Goal: Task Accomplishment & Management: Manage account settings

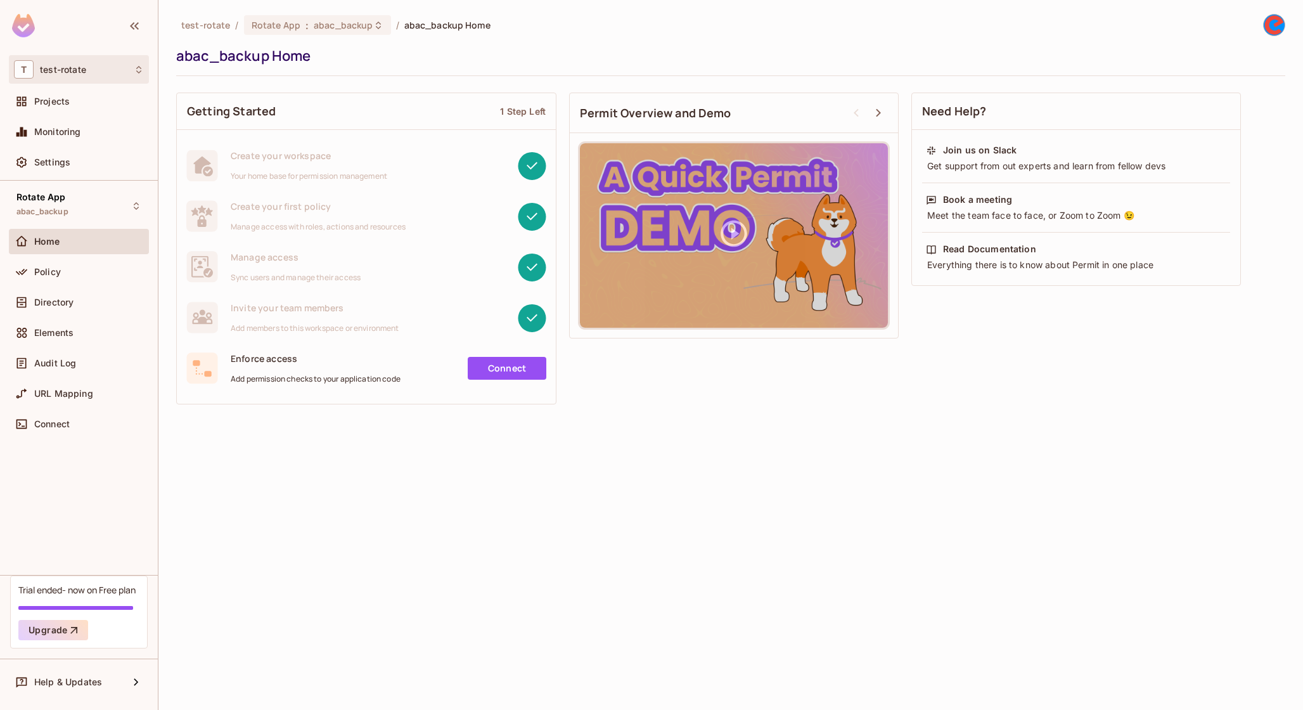
click at [90, 75] on div "T test-rotate" at bounding box center [79, 69] width 130 height 18
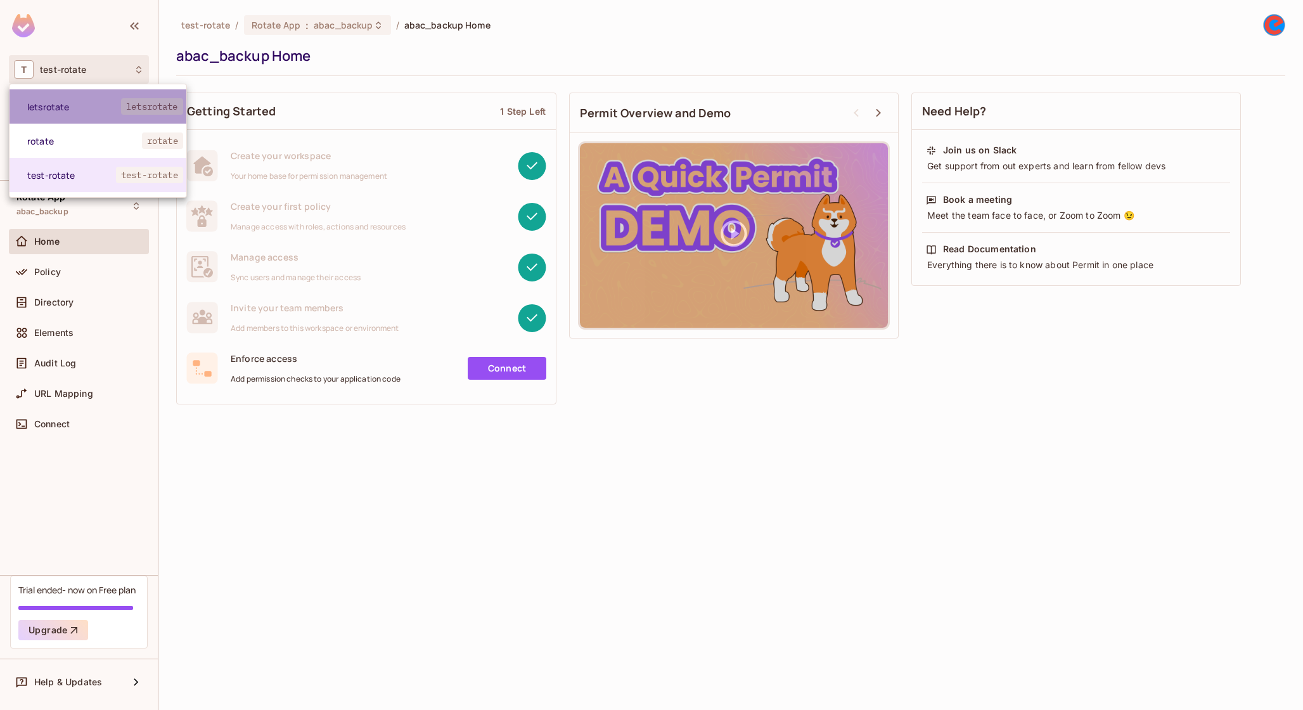
click at [114, 115] on li "letsrotate letsrotate" at bounding box center [98, 106] width 177 height 34
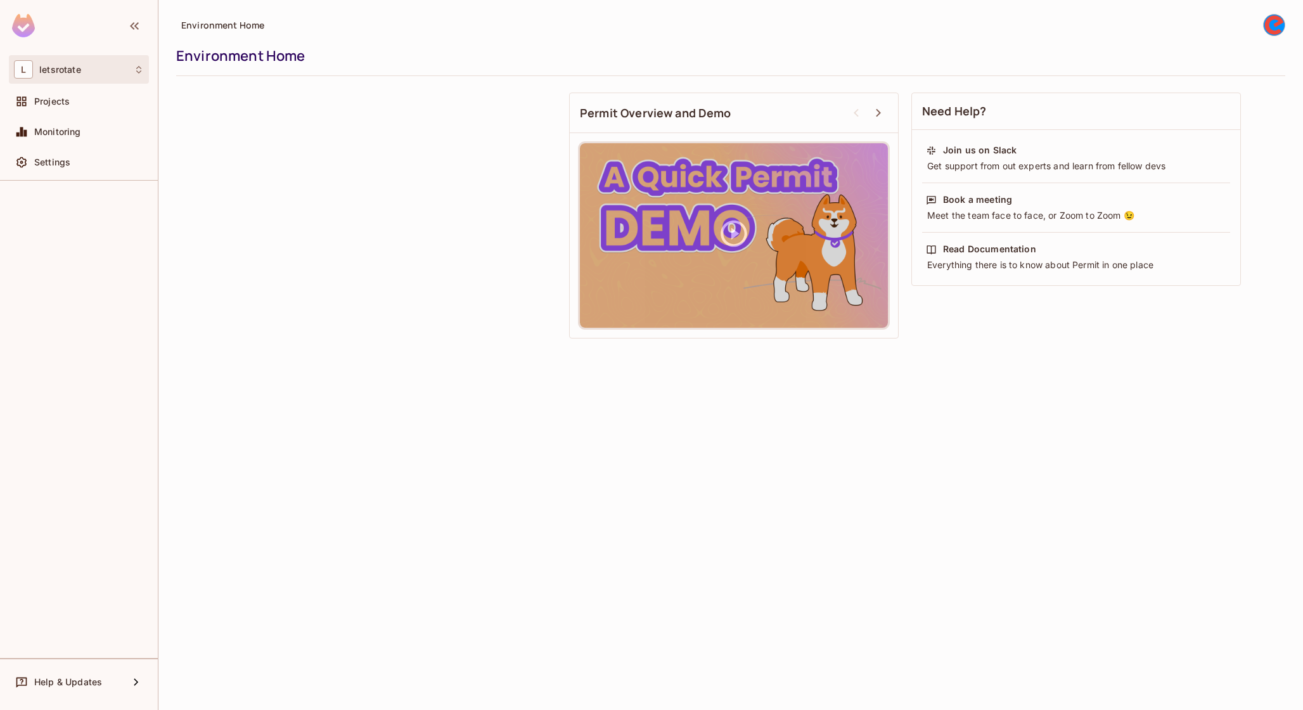
click at [132, 64] on div "L letsrotate" at bounding box center [79, 69] width 130 height 18
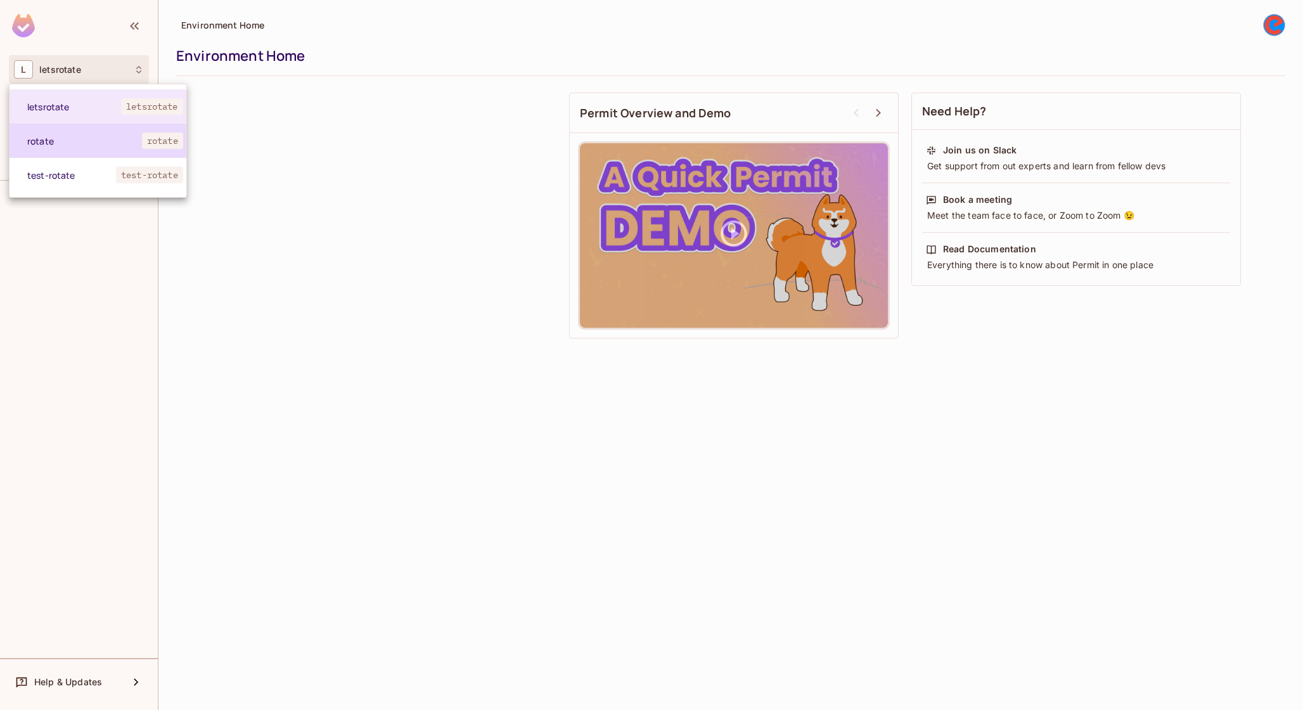
click at [128, 145] on span "rotate" at bounding box center [84, 141] width 115 height 12
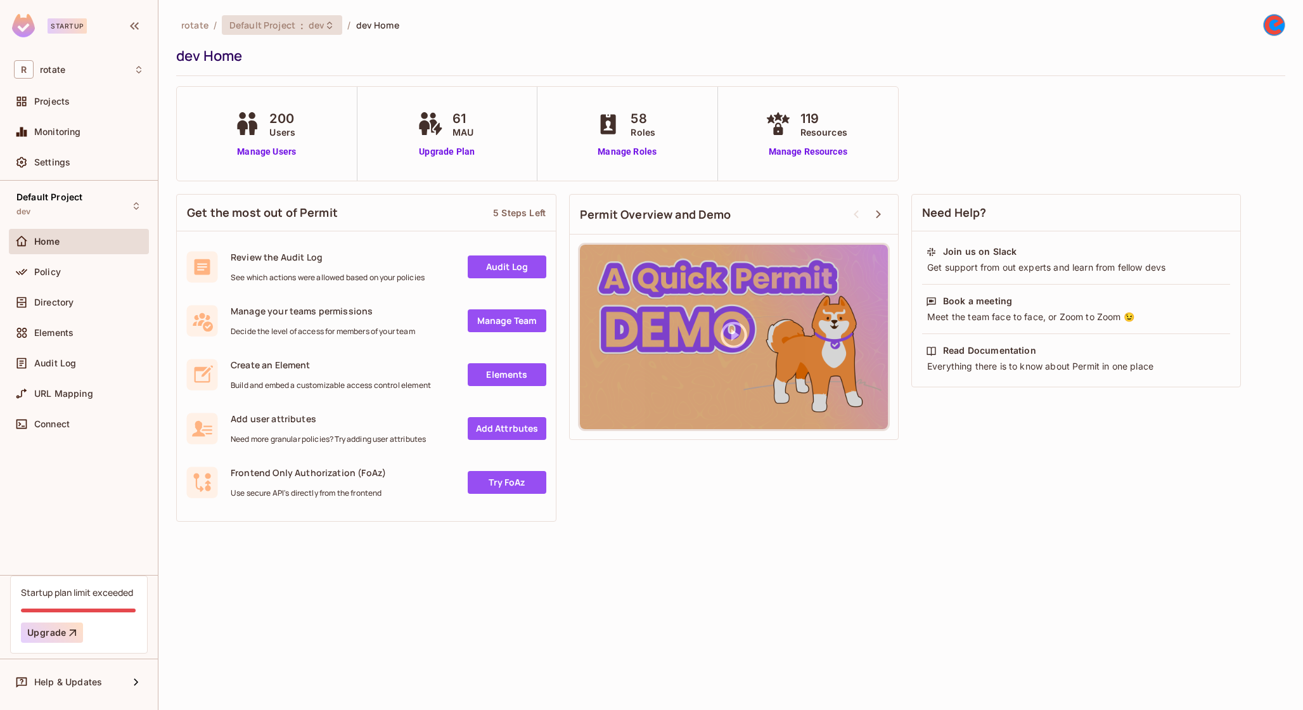
click at [257, 22] on span "Default Project" at bounding box center [262, 25] width 66 height 12
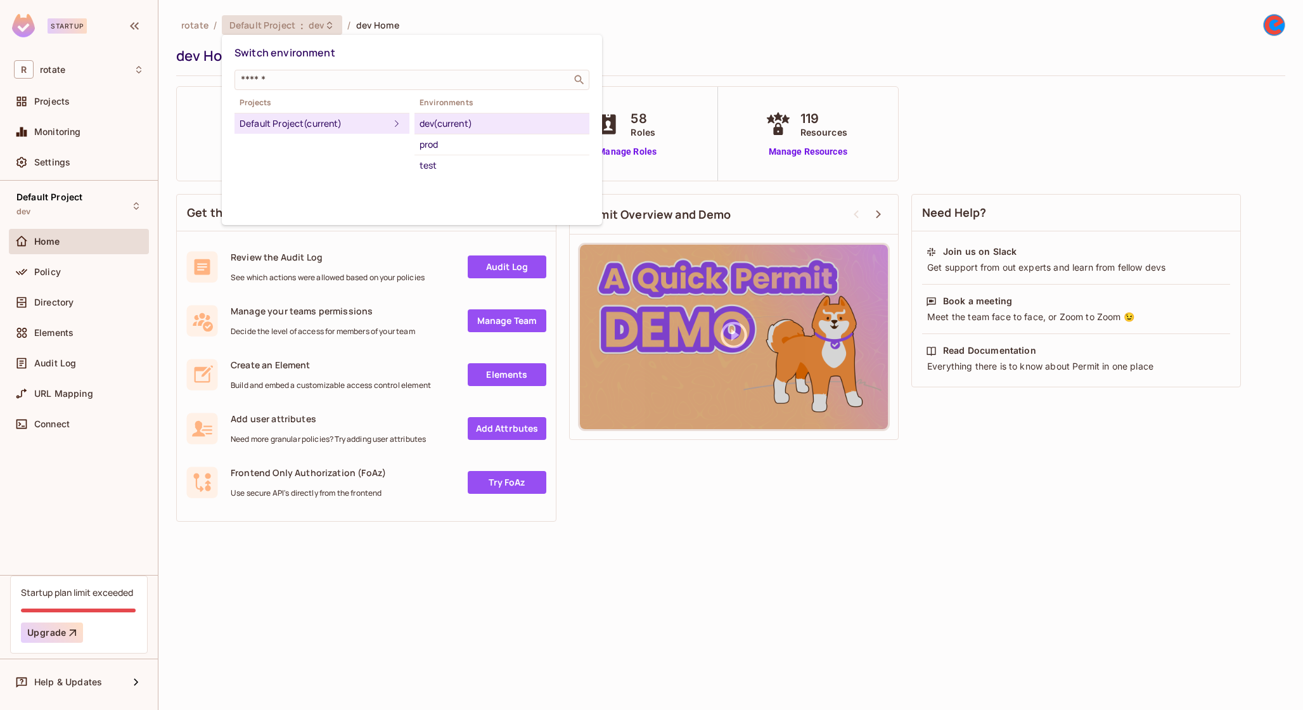
click at [477, 122] on div "dev (current)" at bounding box center [502, 123] width 165 height 15
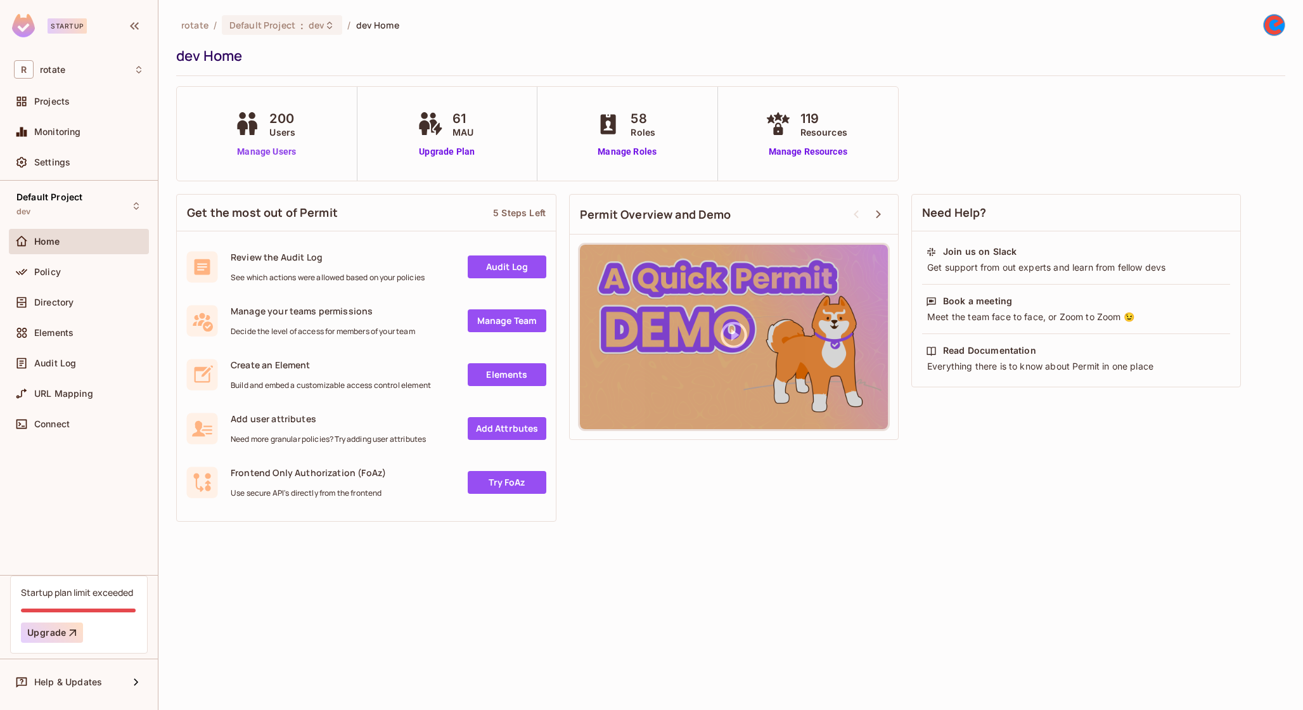
click at [290, 153] on link "Manage Users" at bounding box center [266, 151] width 70 height 13
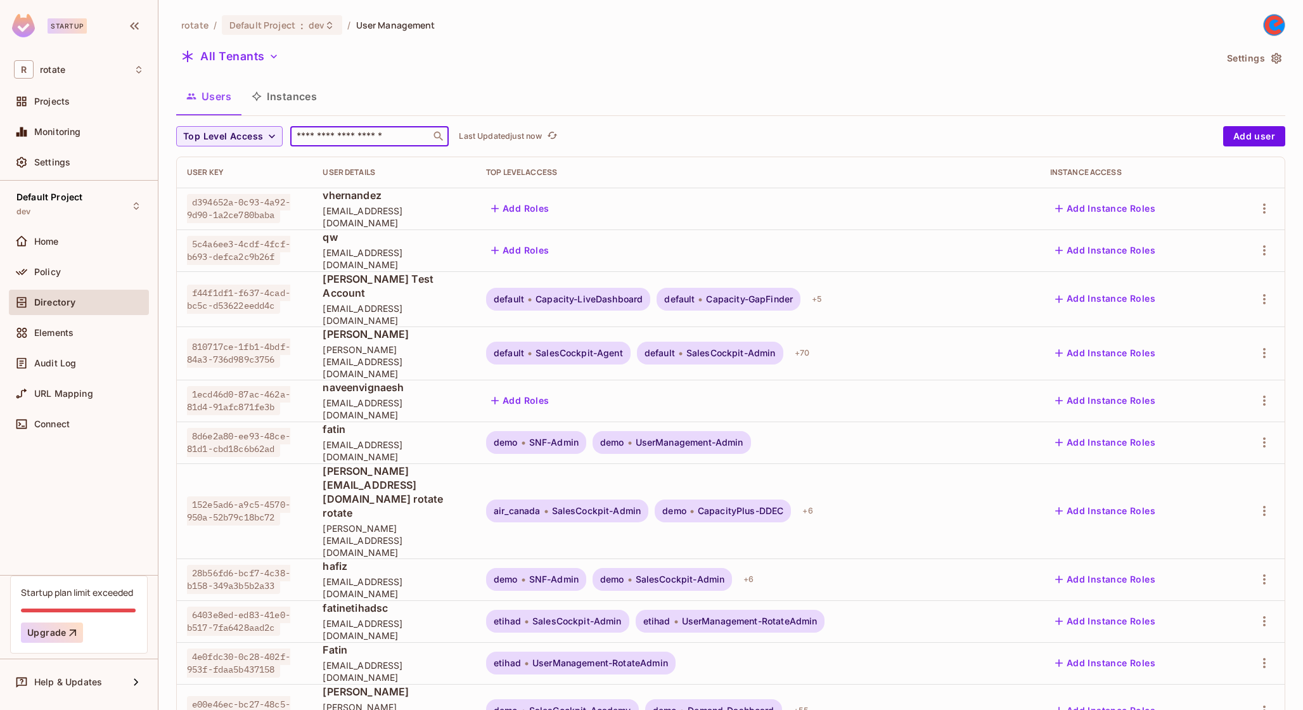
click at [380, 136] on input "text" at bounding box center [360, 136] width 133 height 13
type input "**********"
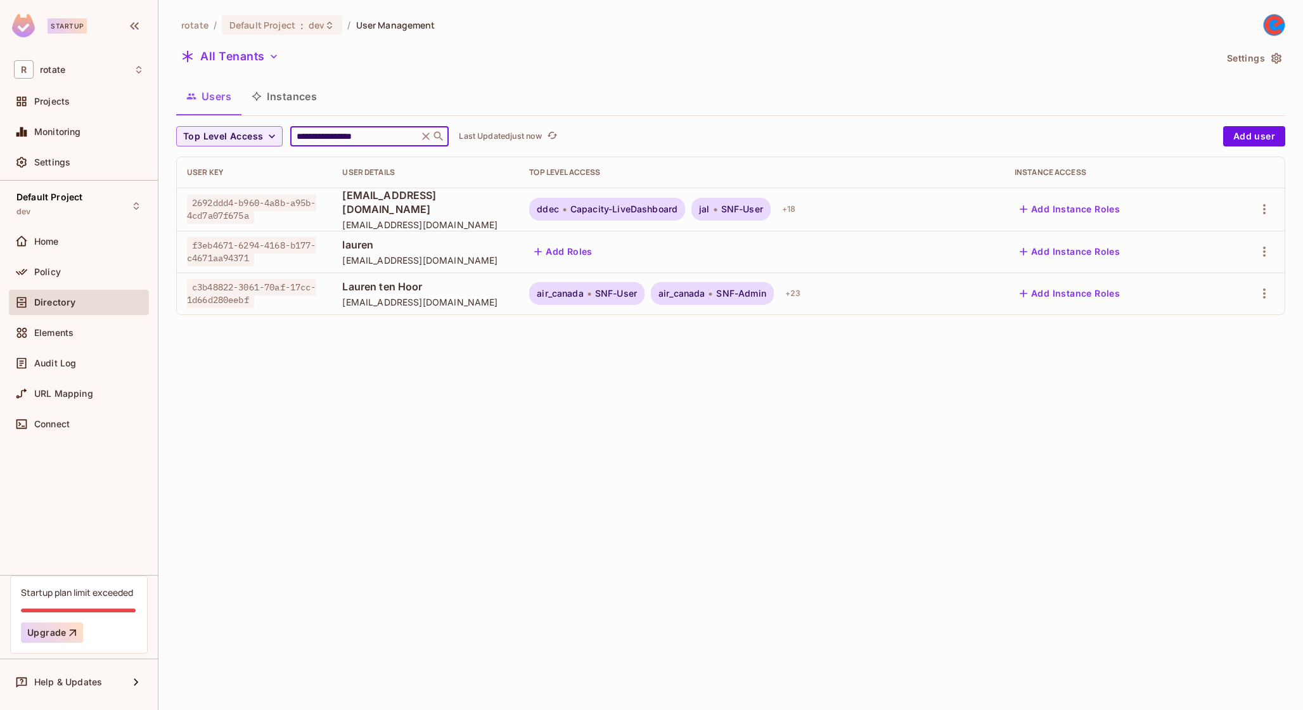
click at [554, 333] on div "**********" at bounding box center [730, 355] width 1145 height 710
click at [1276, 254] on td at bounding box center [1251, 252] width 67 height 42
click at [1270, 253] on icon "button" at bounding box center [1264, 251] width 15 height 15
click at [1270, 253] on div at bounding box center [651, 355] width 1303 height 710
click at [586, 242] on button "Add Roles" at bounding box center [563, 251] width 68 height 20
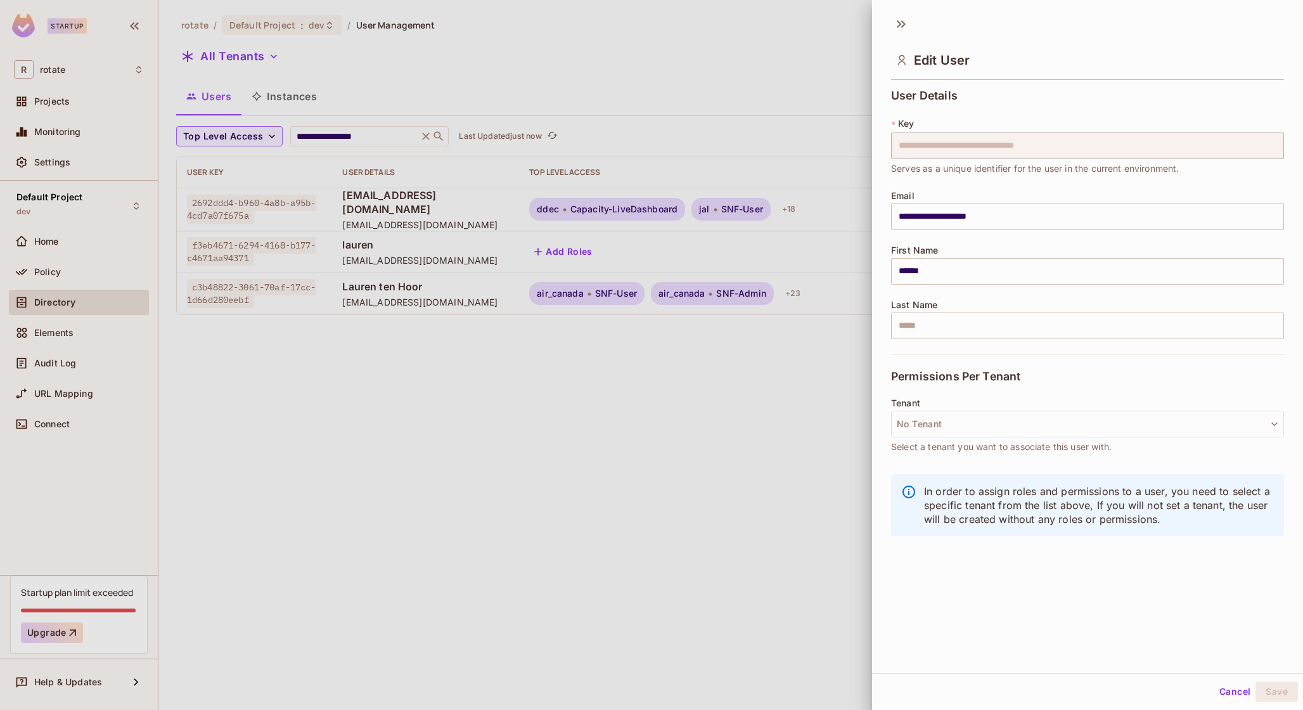
scroll to position [2, 0]
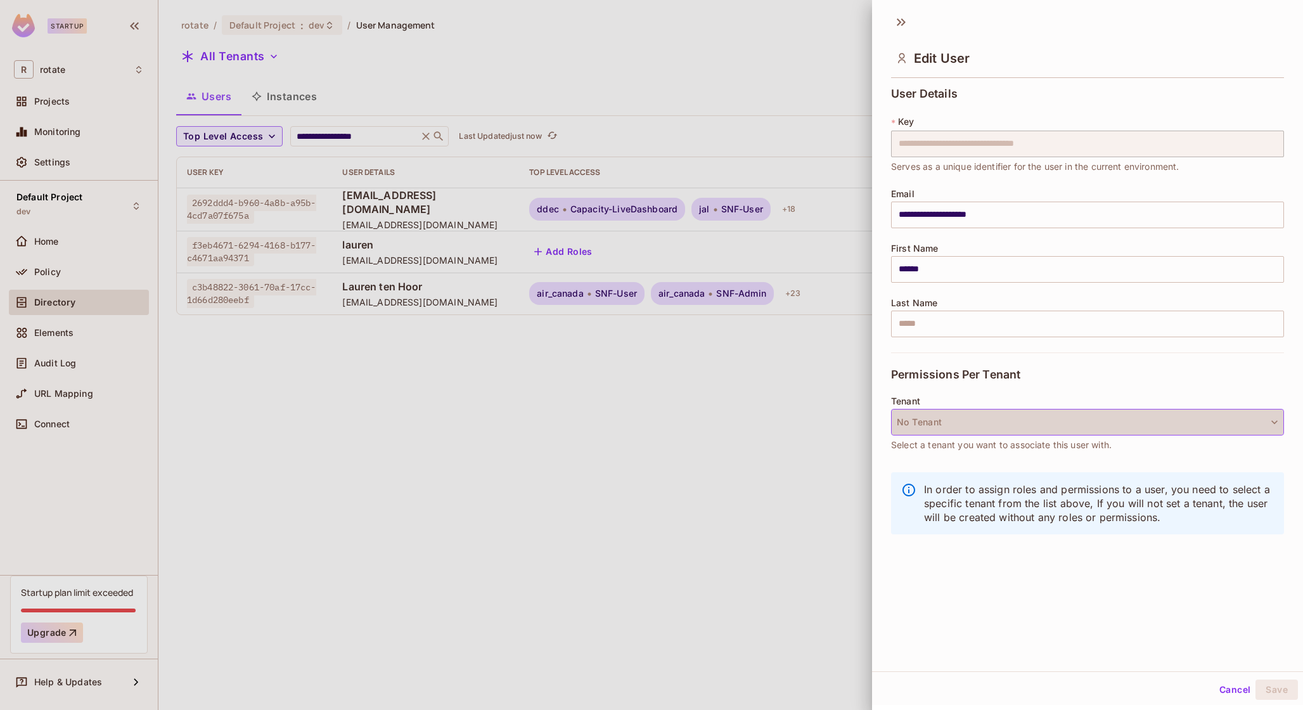
click at [1033, 421] on button "No Tenant" at bounding box center [1087, 422] width 393 height 27
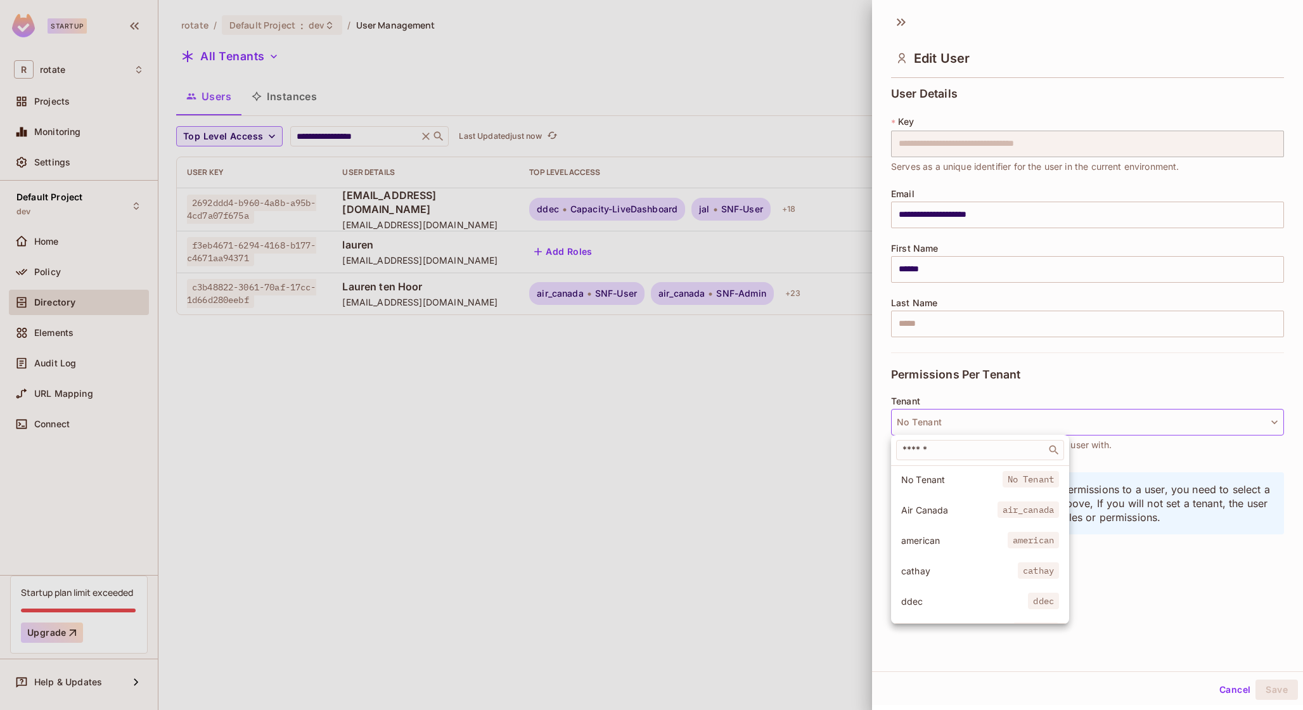
click at [966, 465] on div "​" at bounding box center [980, 450] width 178 height 30
click at [966, 454] on input "text" at bounding box center [971, 450] width 143 height 13
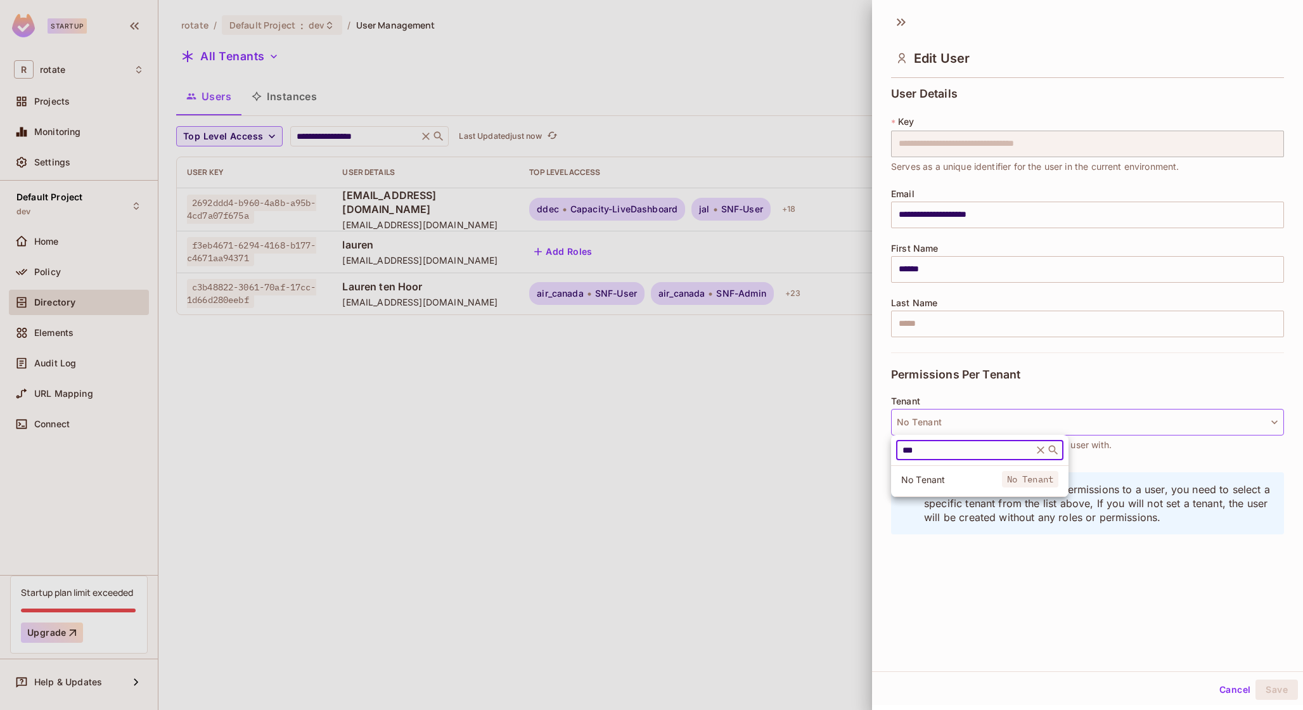
type input "***"
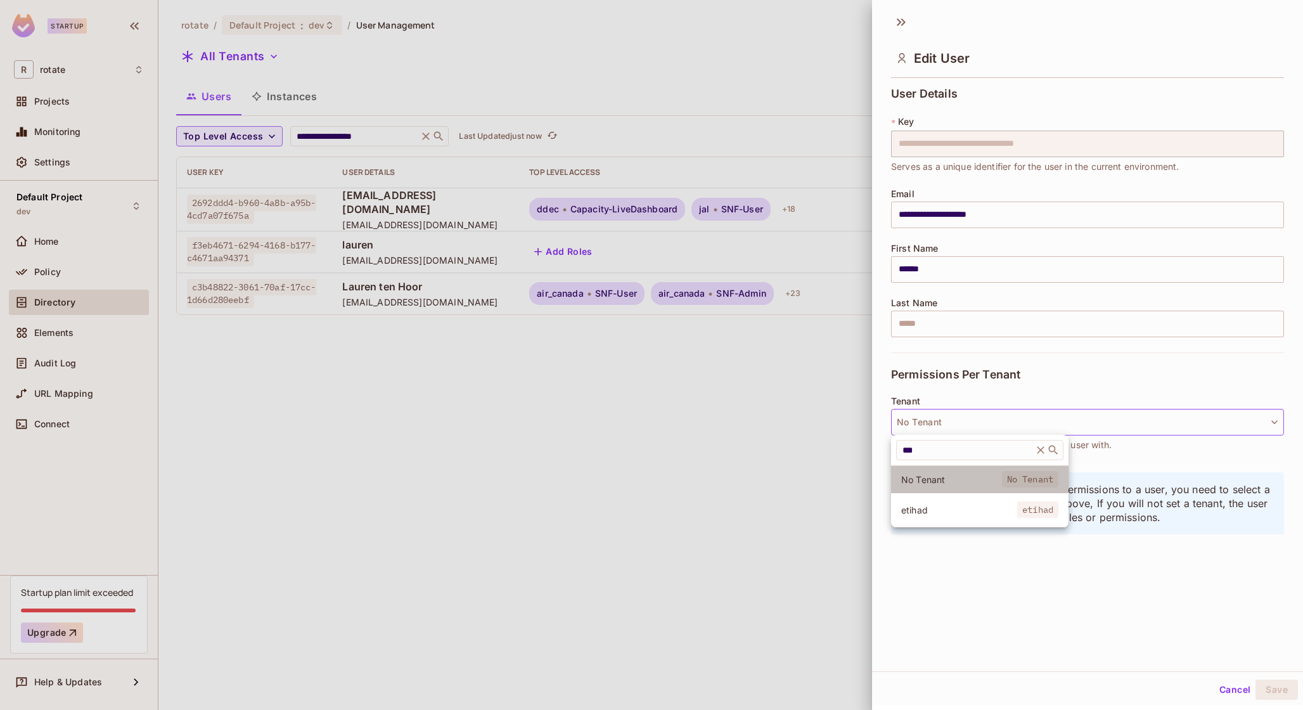
drag, startPoint x: 975, startPoint y: 481, endPoint x: 962, endPoint y: 508, distance: 30.1
click at [962, 508] on div "No Tenant No Tenant etihad etihad" at bounding box center [979, 496] width 177 height 62
click at [962, 508] on span "etihad" at bounding box center [959, 510] width 116 height 12
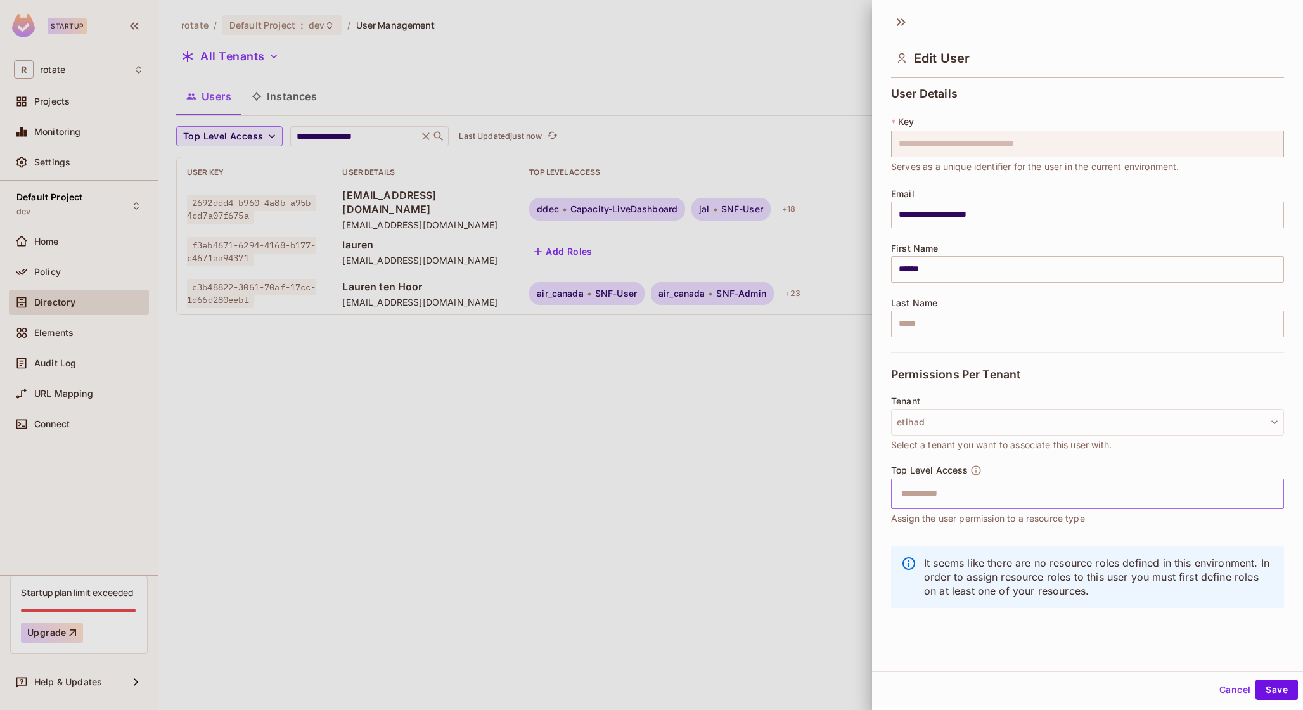
click at [1021, 498] on input "text" at bounding box center [1077, 493] width 366 height 25
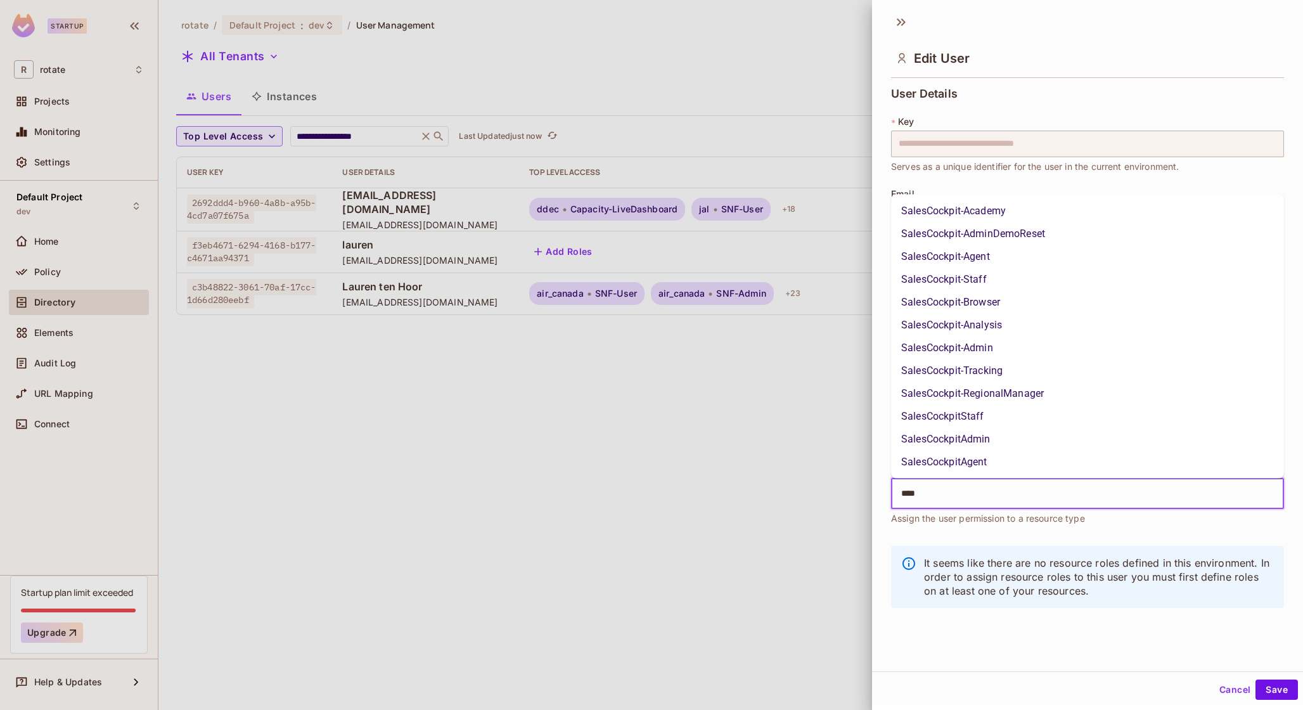
type input "*****"
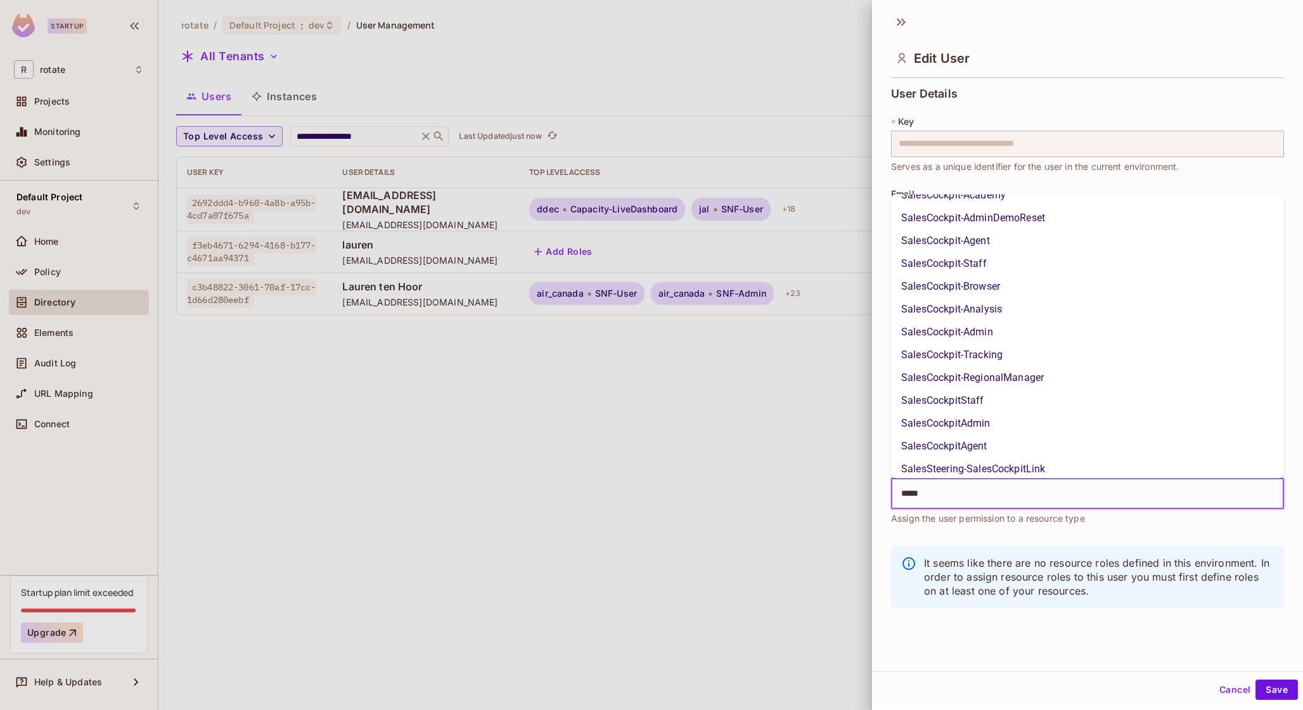
scroll to position [18, 0]
click at [1003, 421] on li "SalesCockpitAdmin" at bounding box center [1087, 420] width 393 height 23
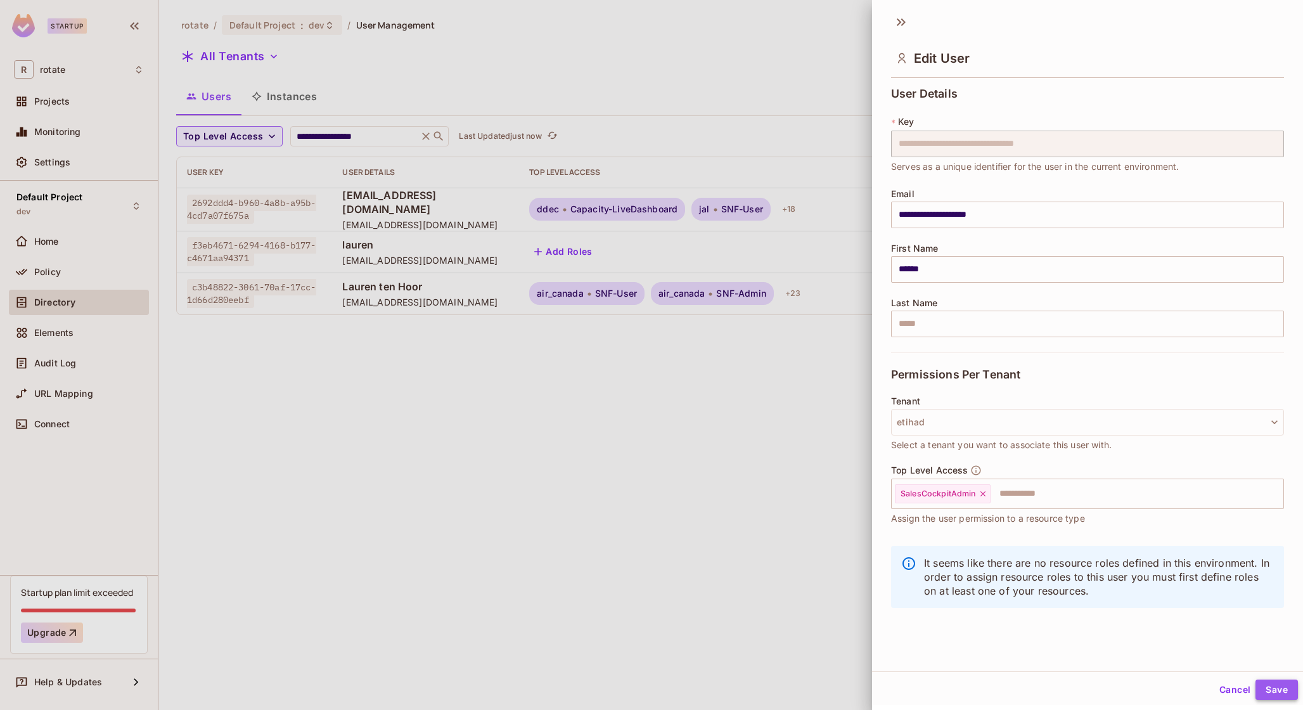
click at [1280, 683] on button "Save" at bounding box center [1277, 689] width 42 height 20
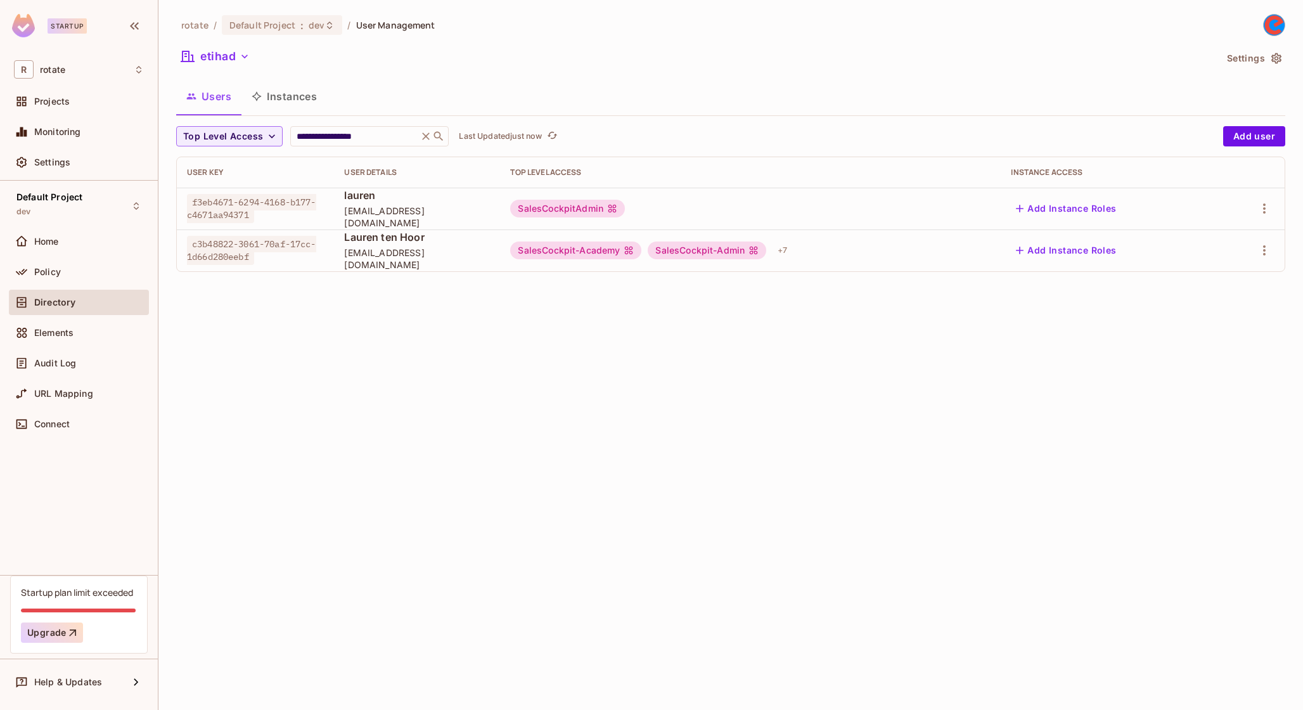
click at [702, 298] on div "**********" at bounding box center [730, 355] width 1145 height 710
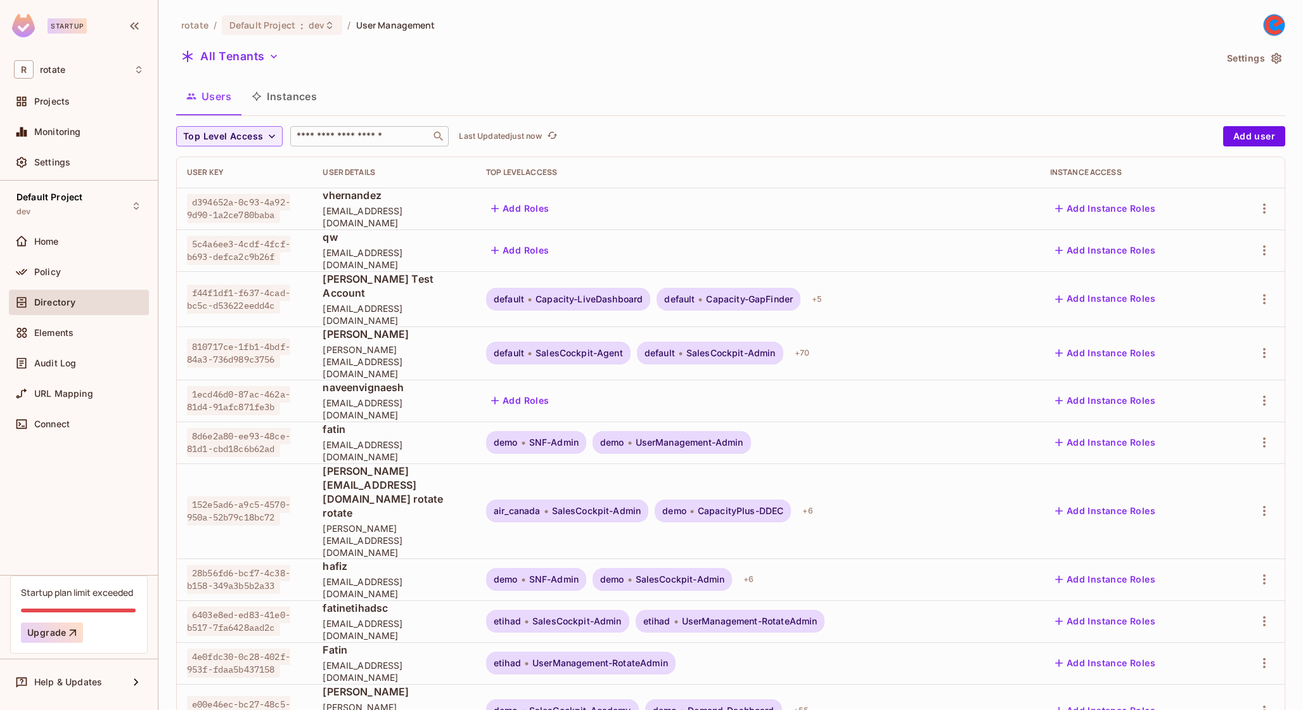
click at [314, 134] on input "text" at bounding box center [360, 136] width 133 height 13
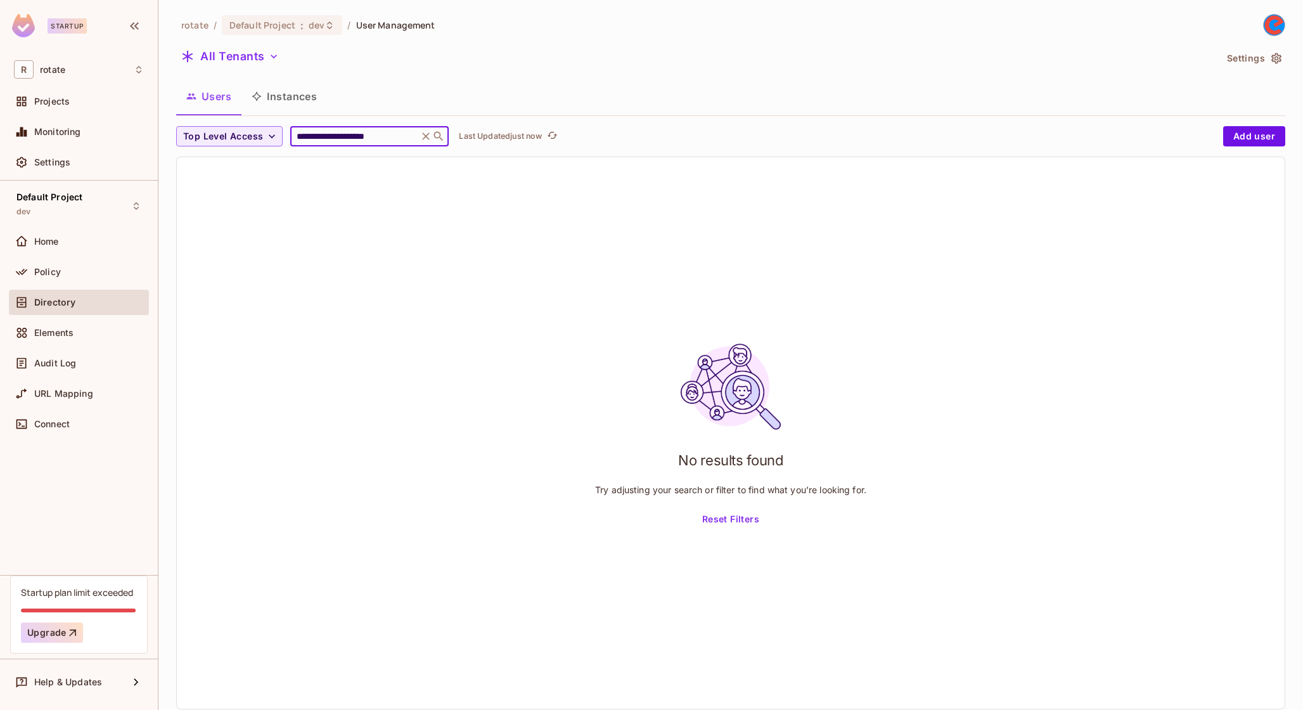
type input "**********"
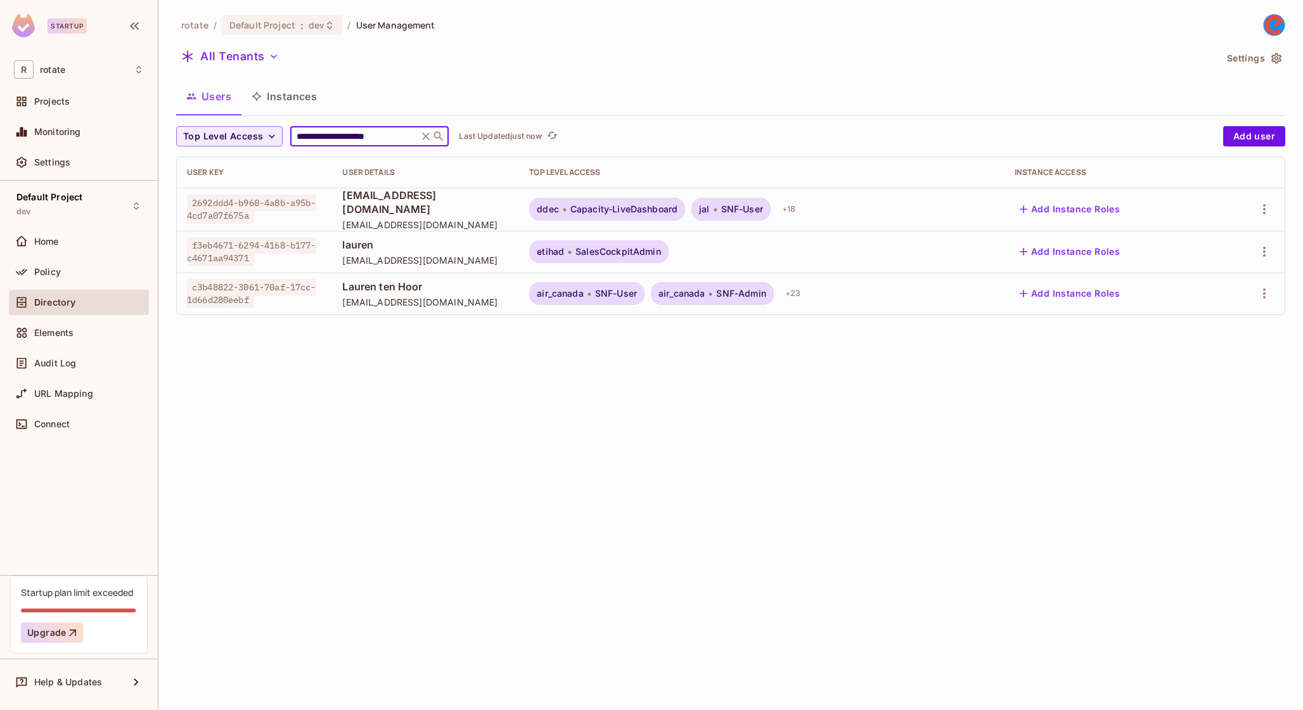
click at [450, 249] on span "lauren" at bounding box center [425, 245] width 167 height 14
click at [668, 258] on div "etihad SalesCockpitAdmin" at bounding box center [598, 251] width 139 height 23
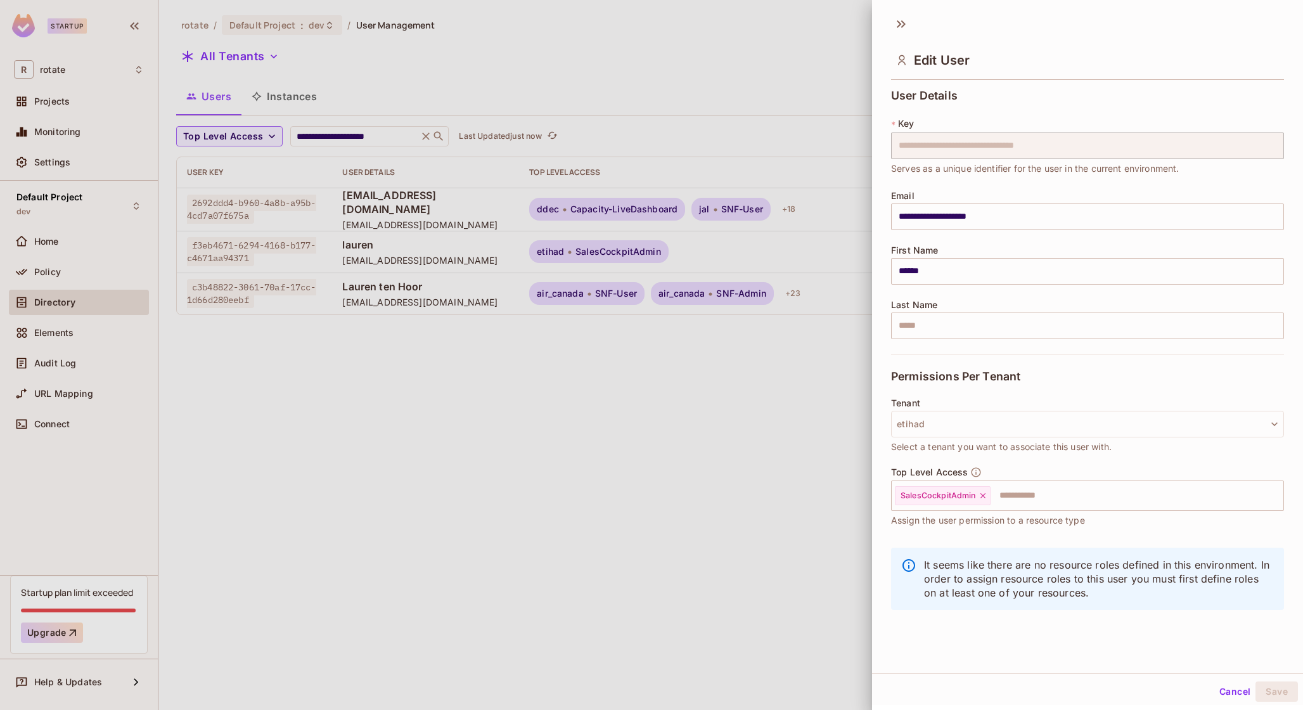
click at [797, 409] on div at bounding box center [651, 355] width 1303 height 710
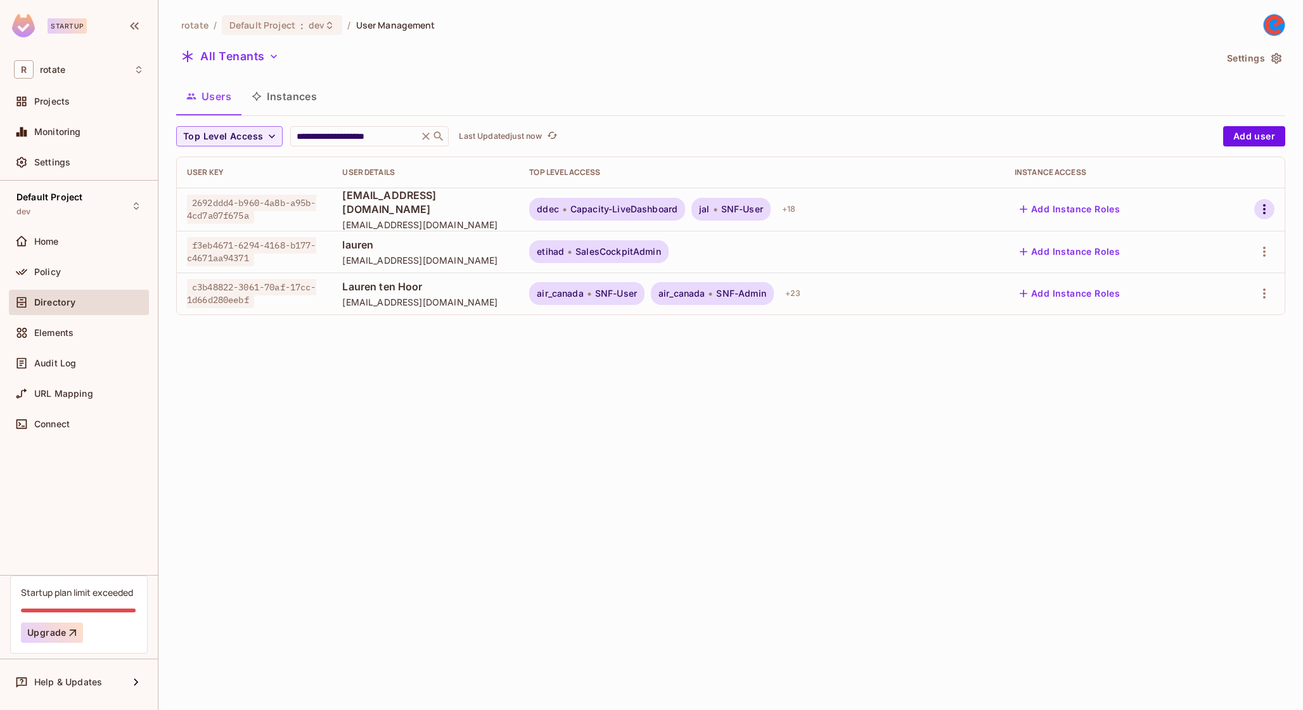
click at [1273, 202] on div at bounding box center [1251, 209] width 46 height 20
click at [1272, 202] on button "button" at bounding box center [1264, 209] width 20 height 20
click at [1233, 295] on div "Edit Attributes" at bounding box center [1214, 293] width 63 height 13
click at [1265, 244] on icon "button" at bounding box center [1264, 251] width 15 height 15
click at [1237, 276] on li "Edit" at bounding box center [1206, 280] width 118 height 28
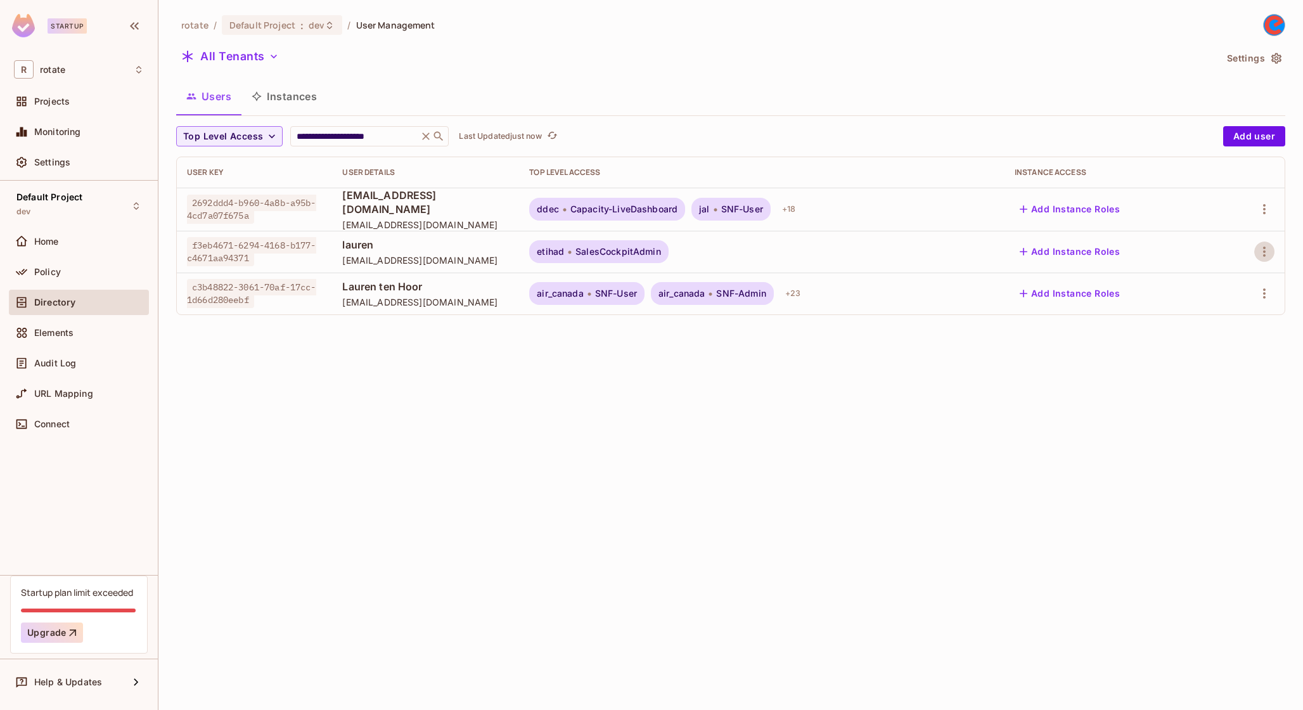
click at [1283, 243] on td at bounding box center [1251, 252] width 67 height 42
click at [1273, 244] on div at bounding box center [1251, 251] width 46 height 20
click at [1266, 248] on icon "button" at bounding box center [1264, 251] width 15 height 15
click at [1233, 340] on div "Edit Attributes" at bounding box center [1214, 335] width 63 height 13
click at [1266, 287] on icon "button" at bounding box center [1264, 293] width 15 height 15
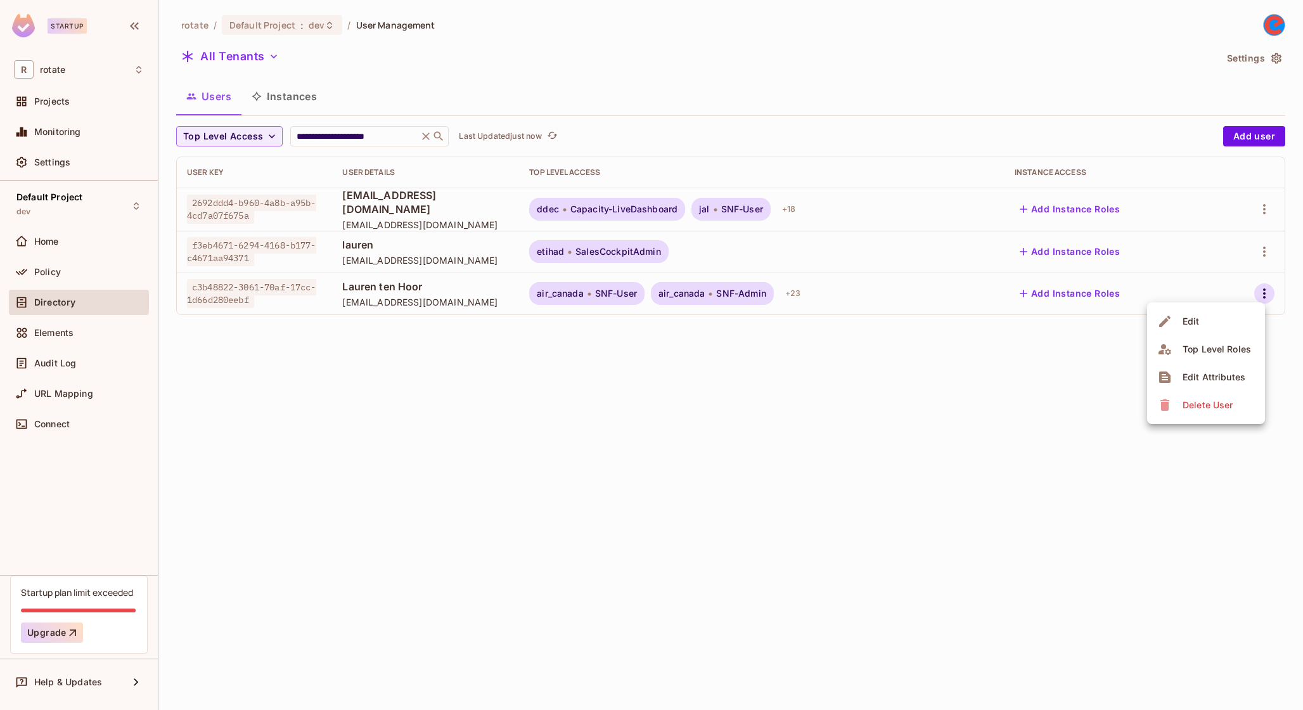
click at [1238, 323] on li "Edit" at bounding box center [1206, 321] width 118 height 28
click at [1267, 290] on icon "button" at bounding box center [1264, 293] width 15 height 15
click at [1229, 385] on span "Edit Attributes" at bounding box center [1214, 377] width 70 height 20
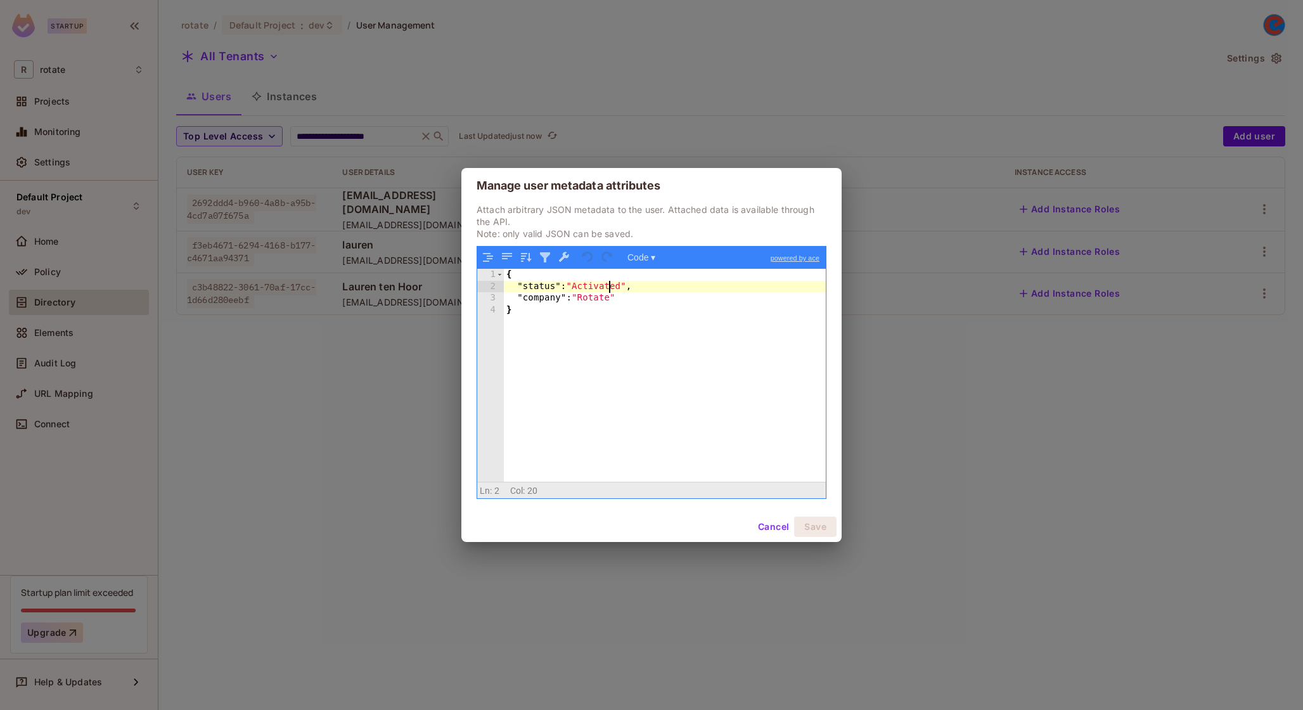
click at [610, 288] on div "{ "status" : "Activated" , "company" : "Rotate" }" at bounding box center [665, 387] width 322 height 236
click at [610, 300] on div "{ "status" : "Activated" , "company" : "Rotate" }" at bounding box center [665, 387] width 322 height 236
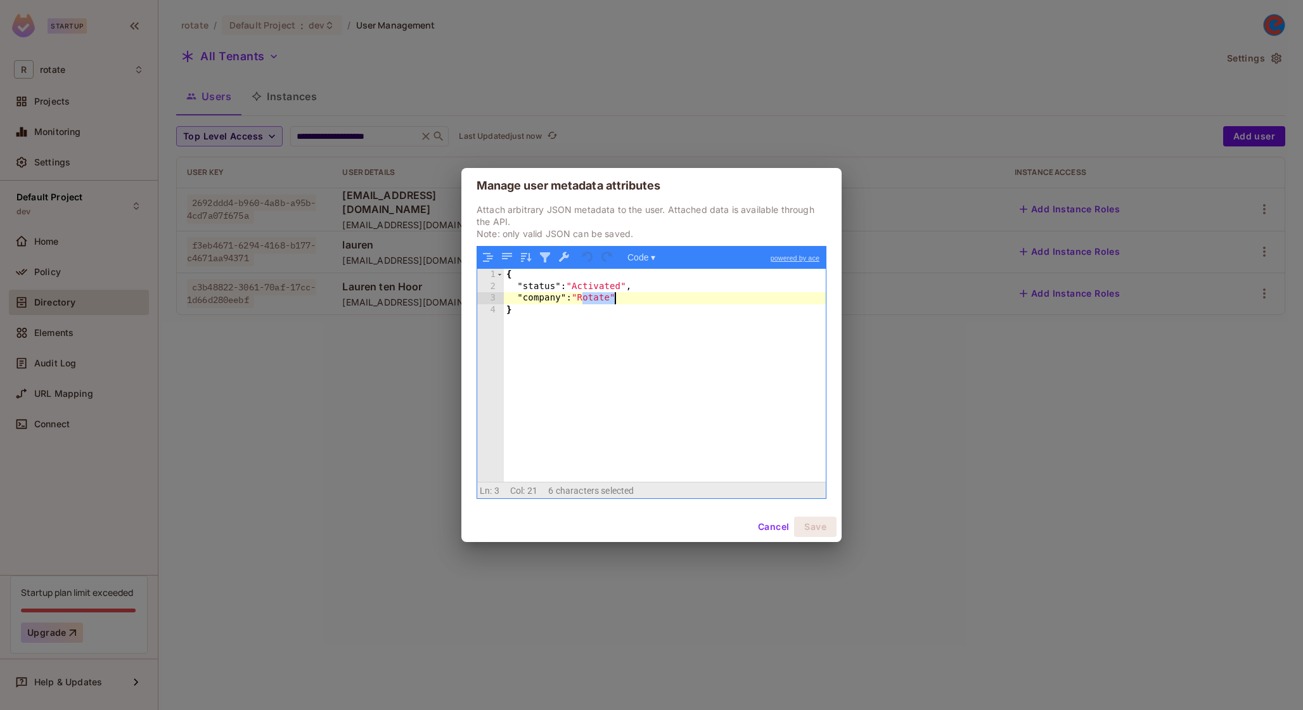
click at [610, 300] on div "{ "status" : "Activated" , "company" : "Rotate" }" at bounding box center [665, 387] width 322 height 236
click at [759, 524] on button "Cancel" at bounding box center [773, 527] width 41 height 20
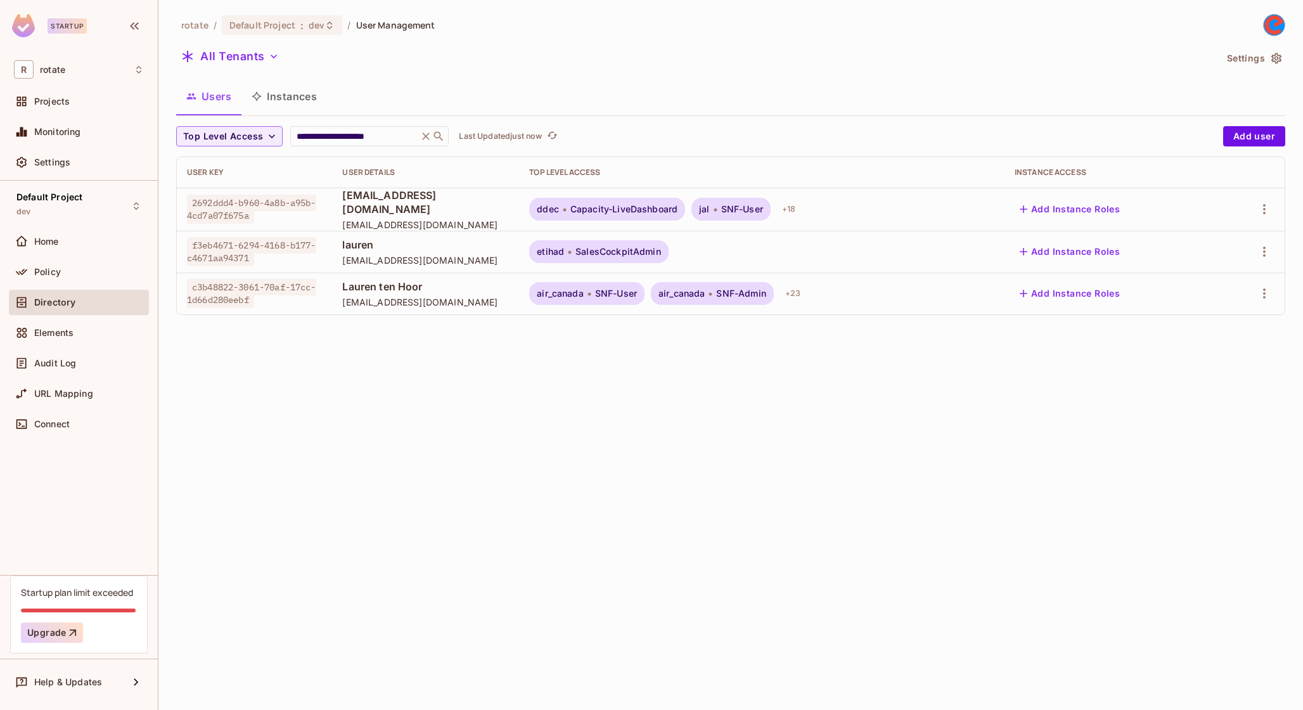
click at [731, 445] on div "**********" at bounding box center [730, 355] width 1145 height 710
drag, startPoint x: 449, startPoint y: 198, endPoint x: 449, endPoint y: 334, distance: 135.6
click at [449, 334] on div "**********" at bounding box center [730, 355] width 1145 height 710
click at [472, 290] on span "Lauren ten Hoor" at bounding box center [425, 287] width 167 height 14
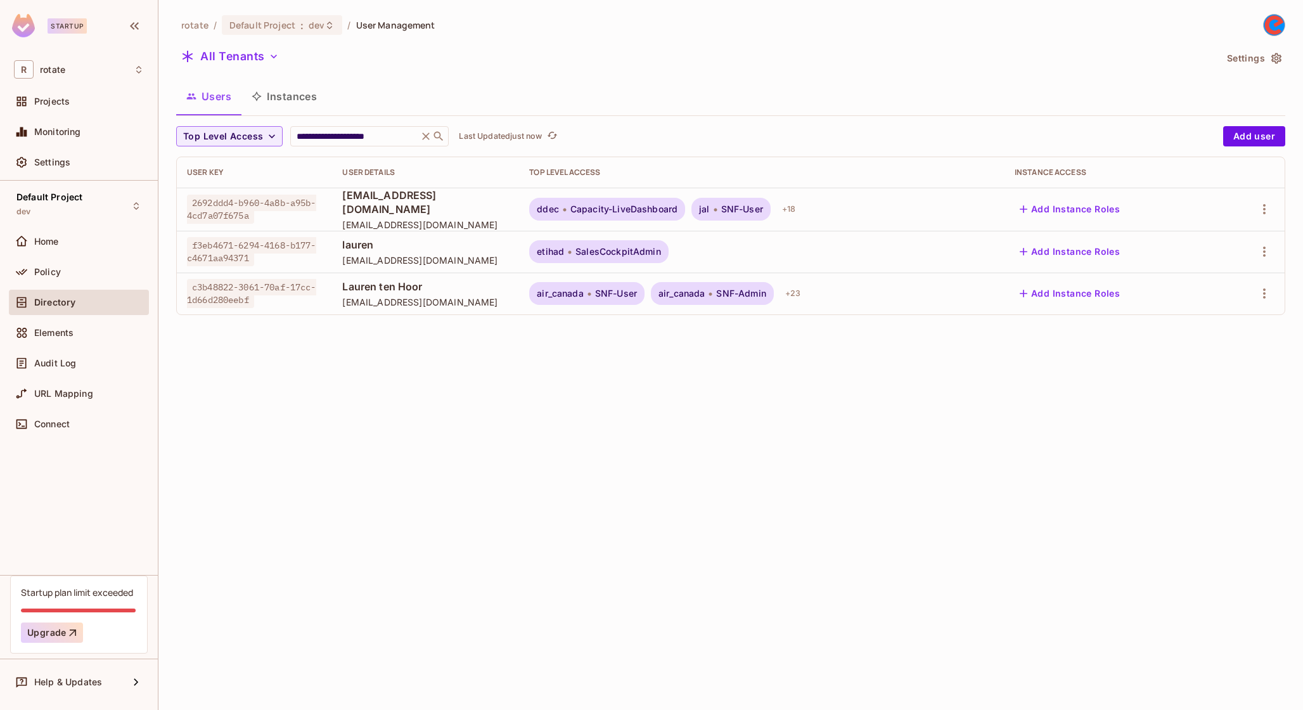
click at [472, 290] on span "Lauren ten Hoor" at bounding box center [425, 287] width 167 height 14
click at [806, 290] on div "+ 23" at bounding box center [792, 293] width 25 height 20
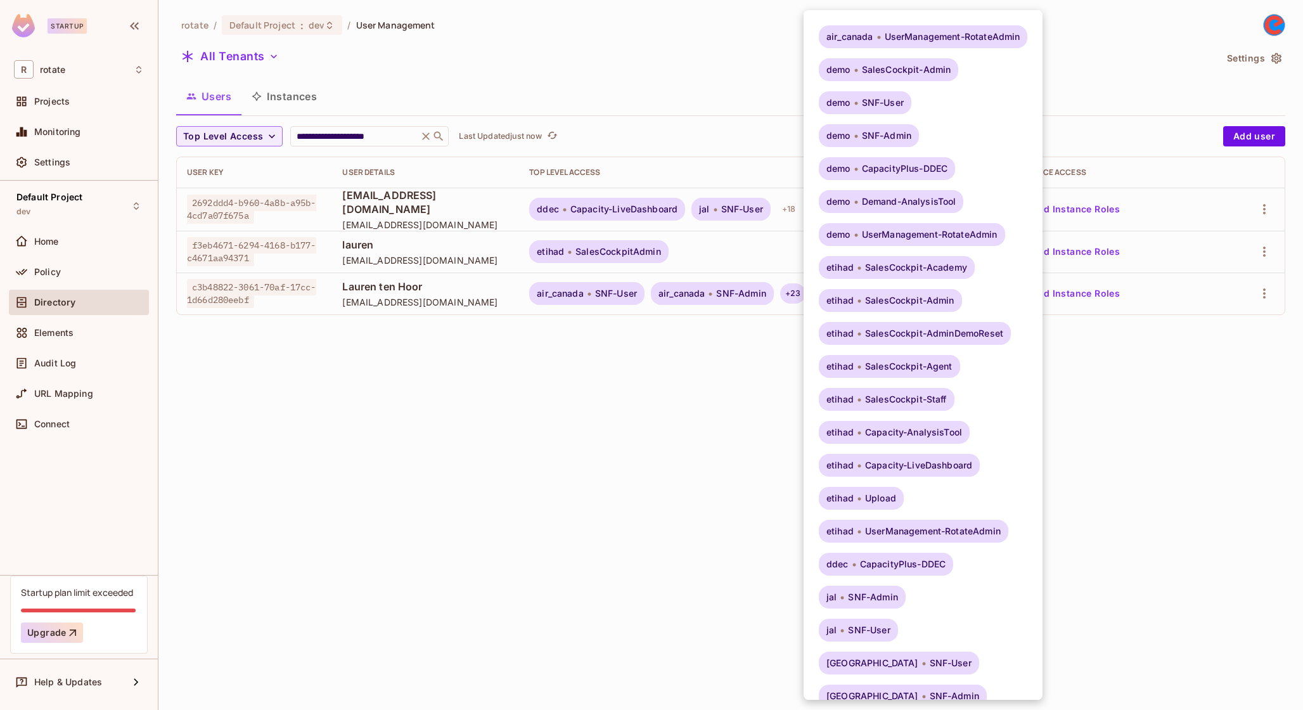
click at [734, 364] on div at bounding box center [651, 355] width 1303 height 710
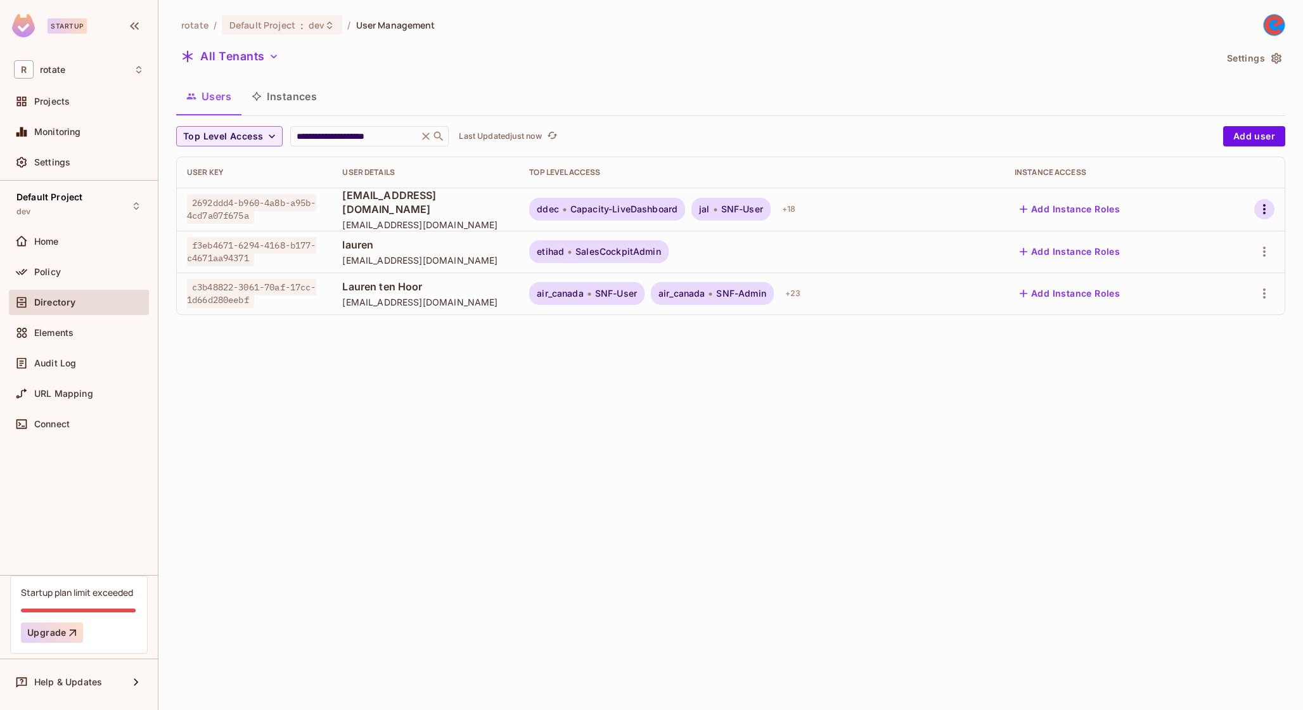
click at [1260, 209] on icon "button" at bounding box center [1264, 209] width 15 height 15
click at [1182, 228] on span "Edit" at bounding box center [1191, 238] width 25 height 20
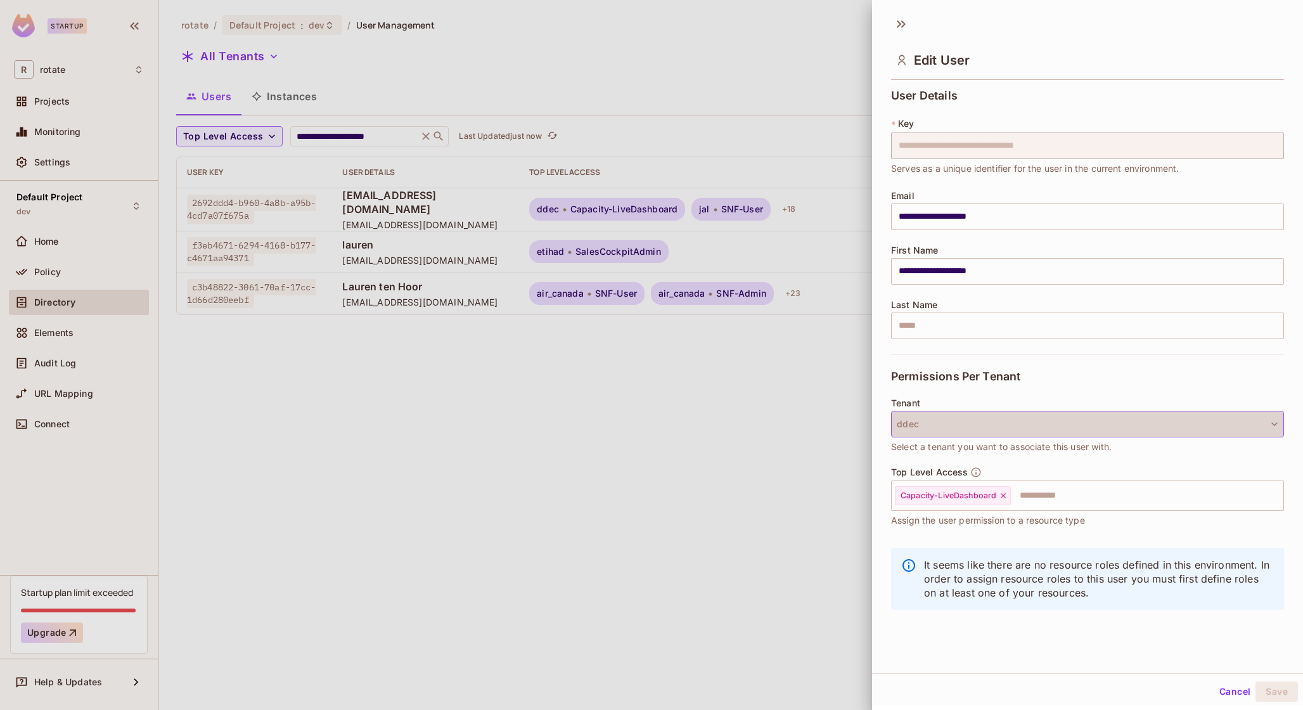
click at [1028, 423] on button "ddec" at bounding box center [1087, 424] width 393 height 27
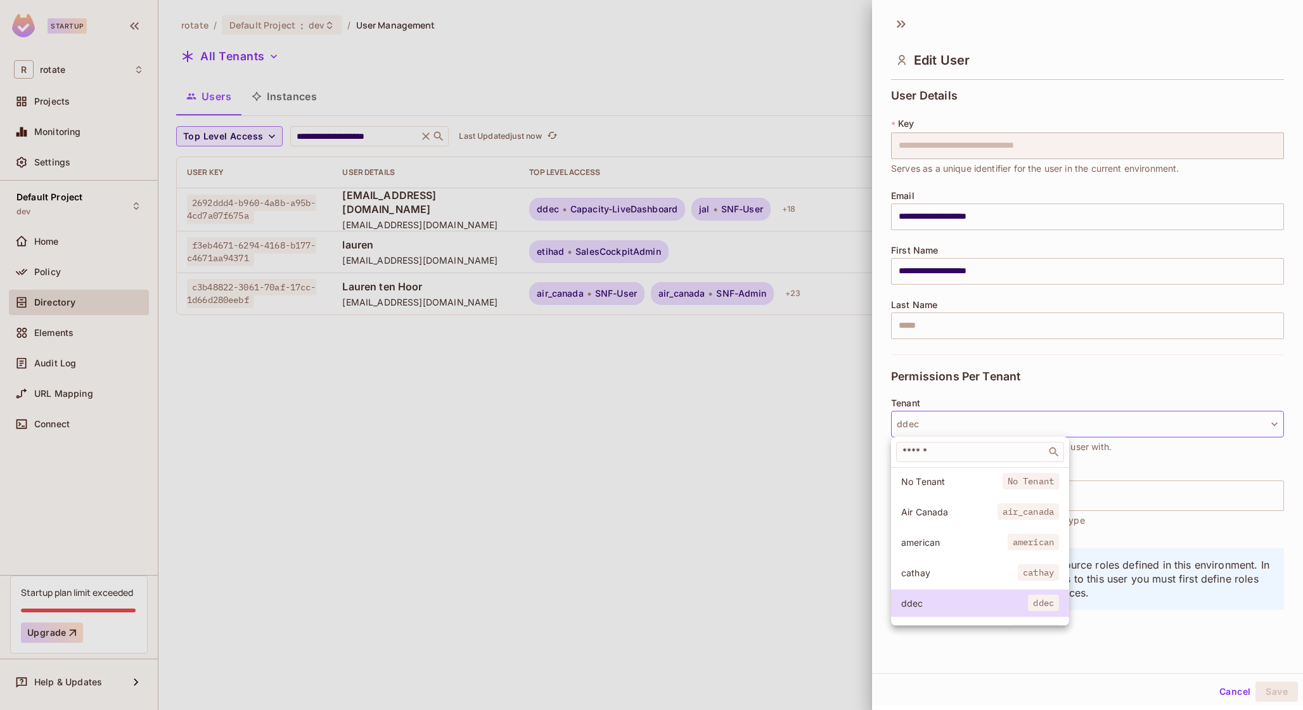
click at [1002, 469] on li "No Tenant No Tenant" at bounding box center [980, 481] width 178 height 27
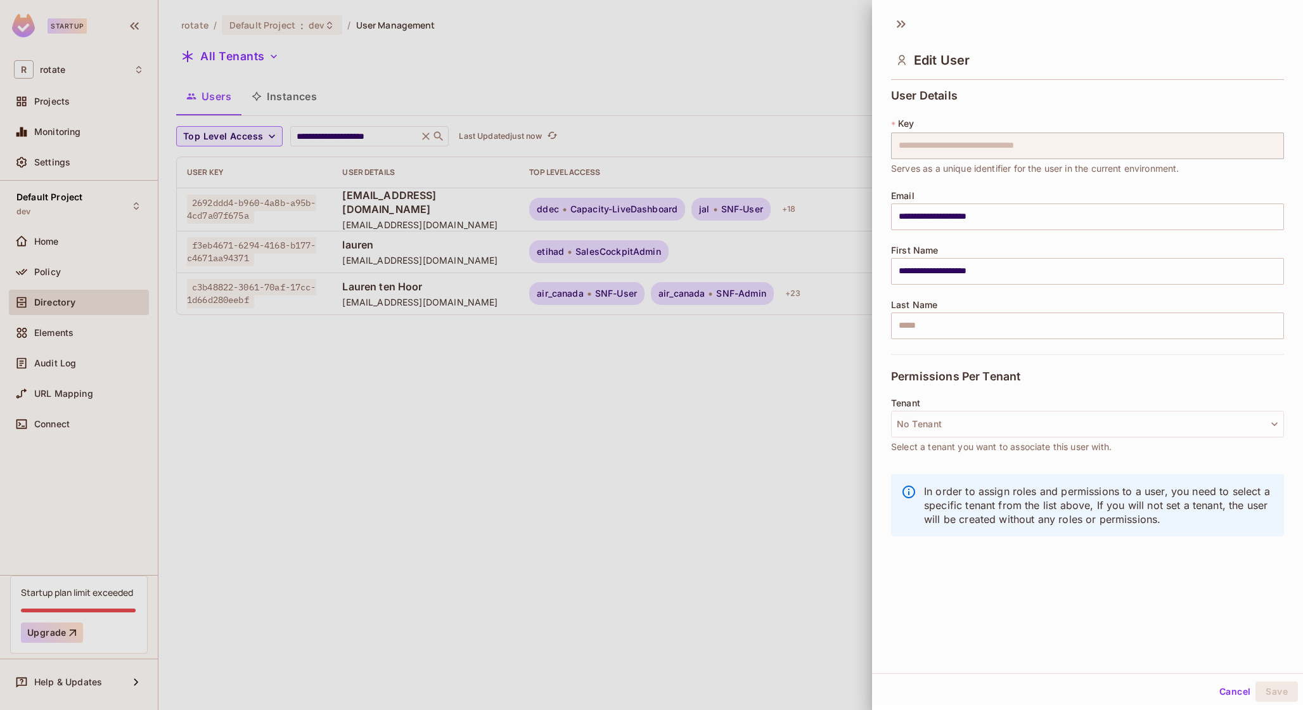
click at [1002, 447] on span "Select a tenant you want to associate this user with." at bounding box center [1001, 447] width 221 height 14
click at [1017, 423] on button "No Tenant" at bounding box center [1087, 424] width 393 height 27
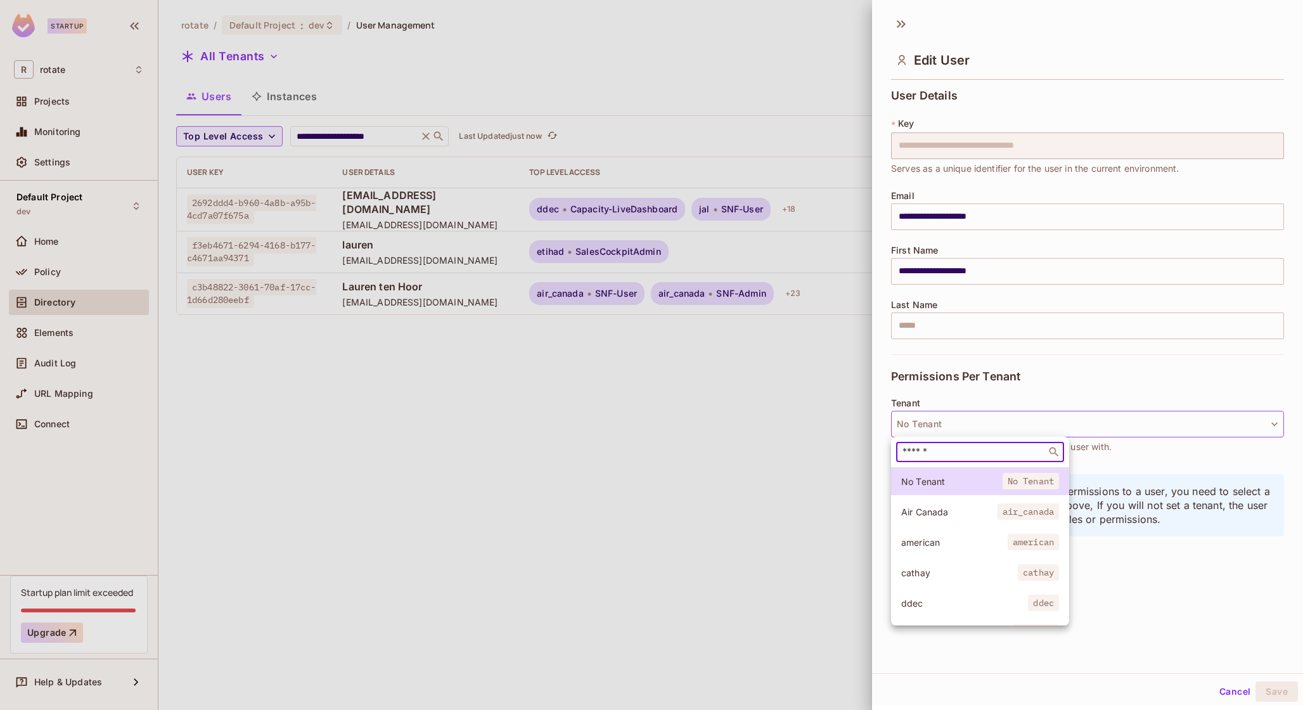
click at [1001, 453] on input "text" at bounding box center [971, 452] width 143 height 13
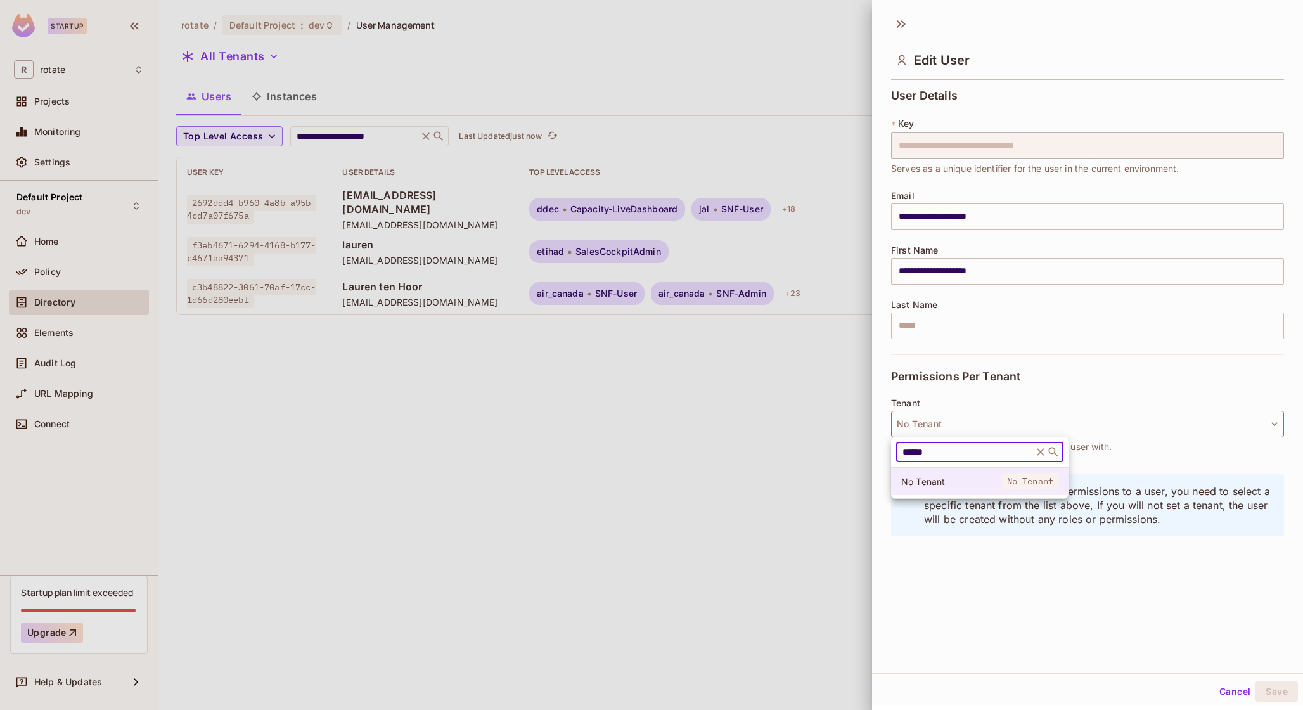
type input "******"
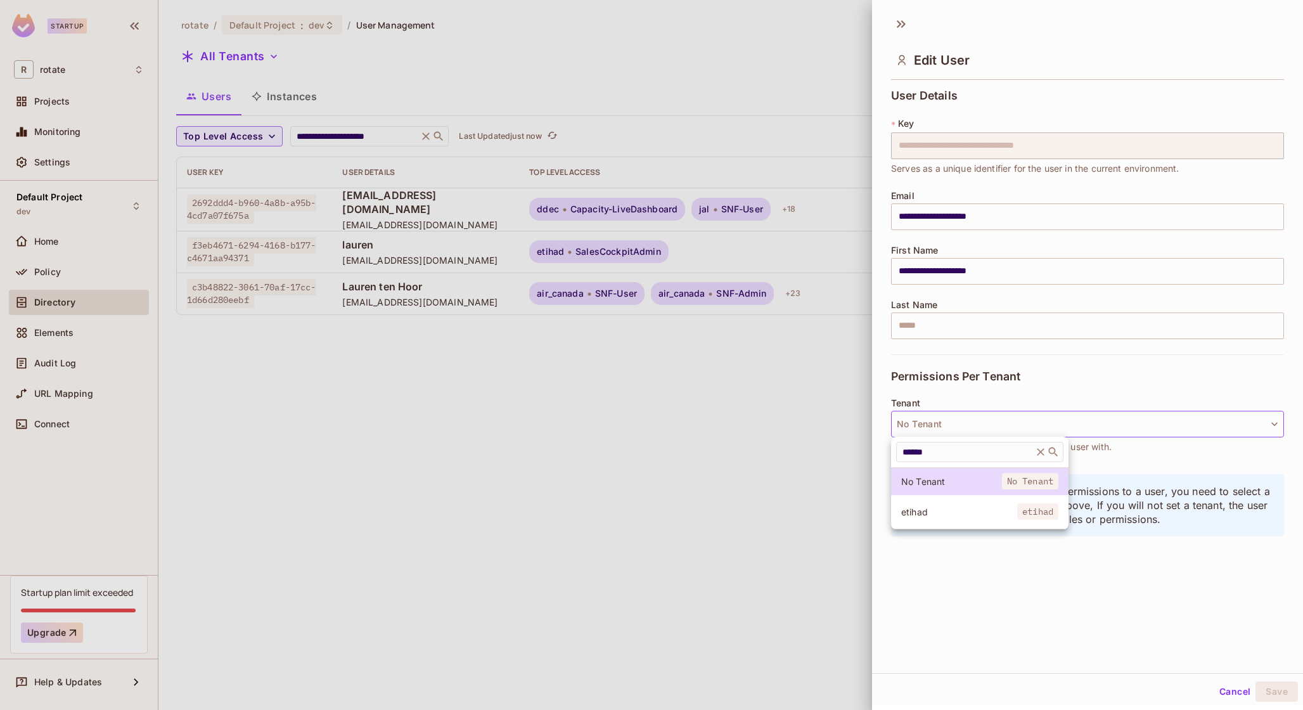
drag, startPoint x: 1006, startPoint y: 487, endPoint x: 996, endPoint y: 512, distance: 27.3
click at [996, 512] on div "No Tenant No Tenant etihad etihad" at bounding box center [979, 498] width 177 height 62
click at [996, 512] on span "etihad" at bounding box center [959, 512] width 116 height 12
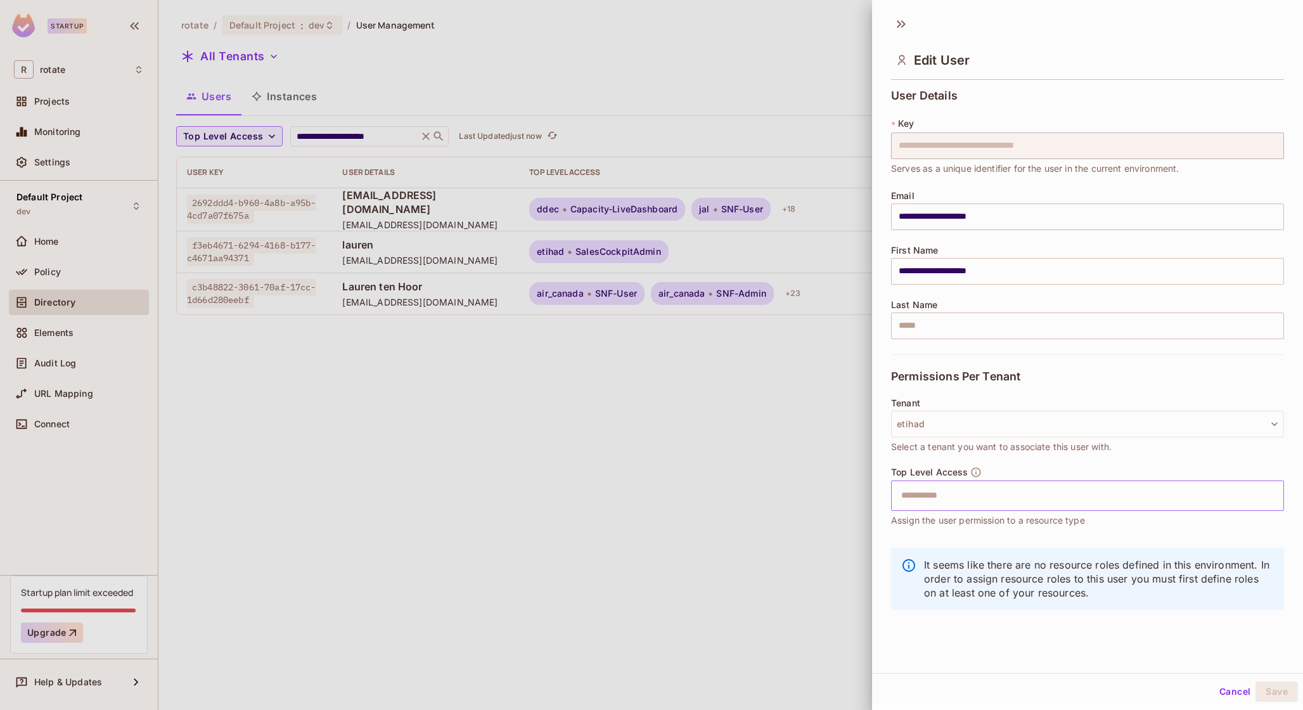
click at [1047, 497] on input "text" at bounding box center [1077, 495] width 366 height 25
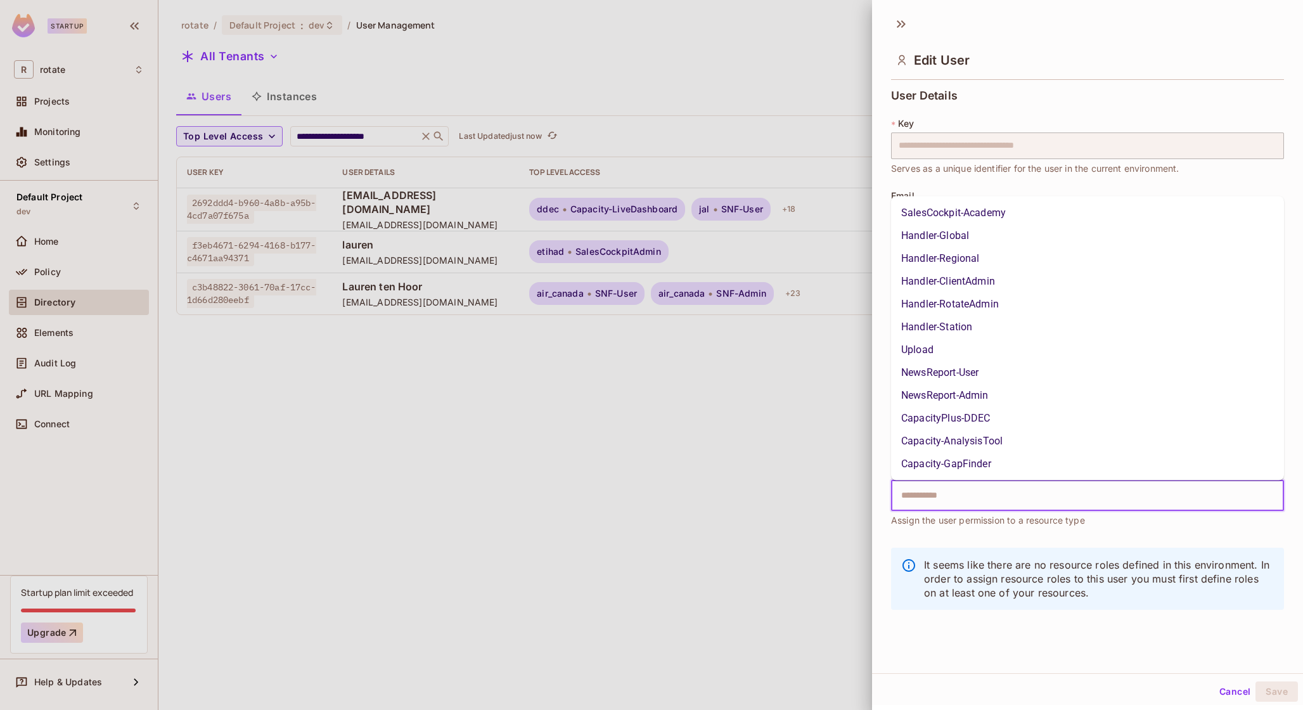
type input "*"
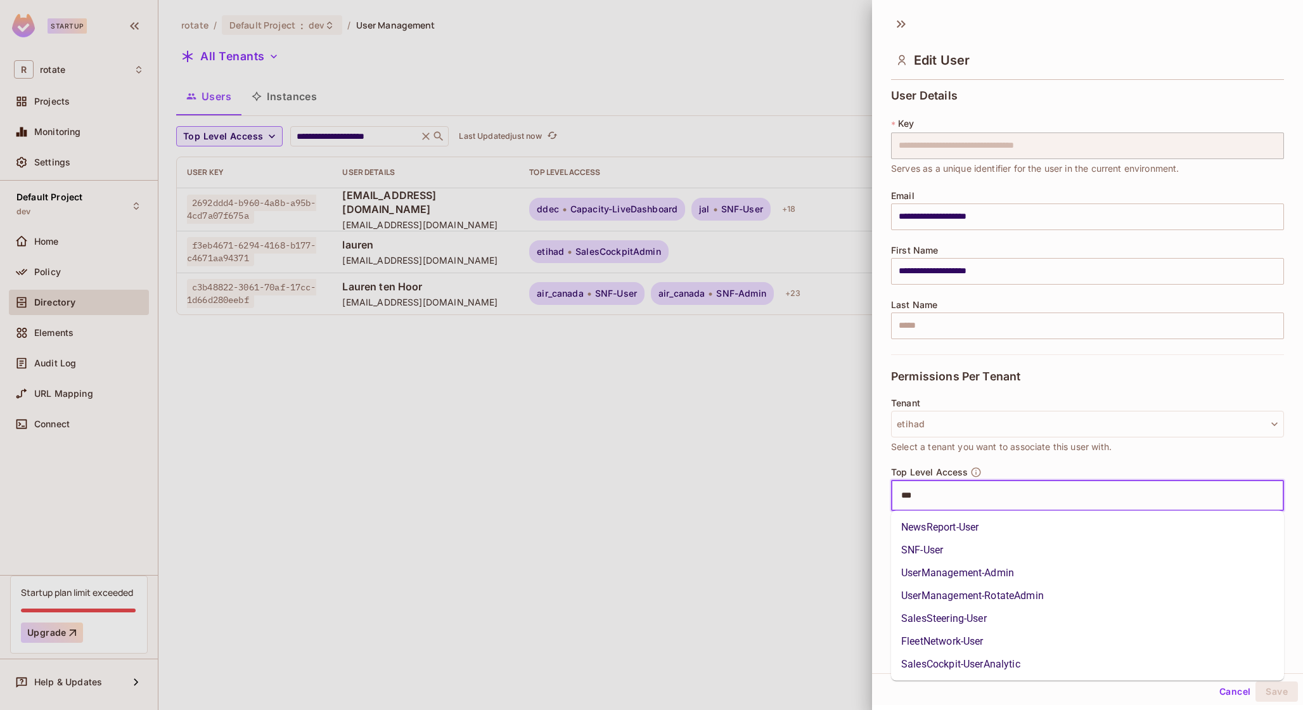
type input "****"
click at [1020, 591] on li "UserManagement-RotateAdmin" at bounding box center [1087, 595] width 393 height 23
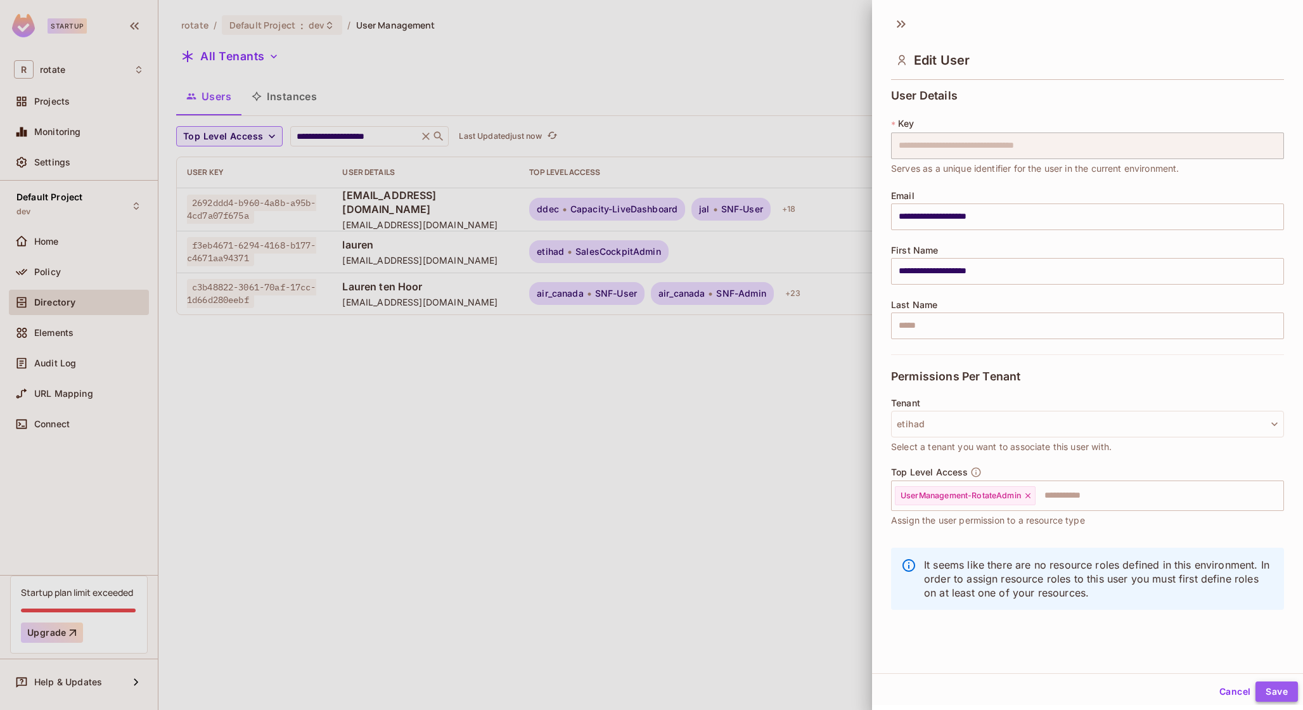
click at [1266, 693] on button "Save" at bounding box center [1277, 691] width 42 height 20
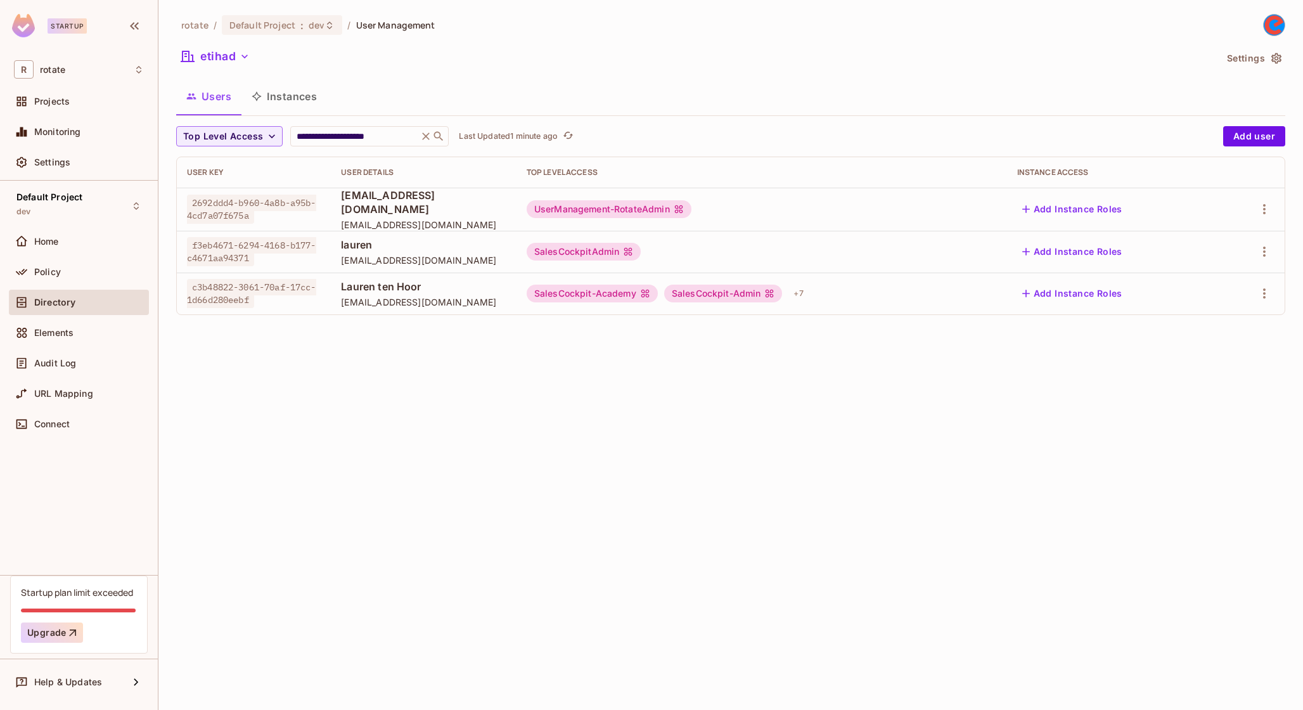
click at [389, 490] on div "**********" at bounding box center [730, 355] width 1145 height 710
click at [749, 460] on div "**********" at bounding box center [730, 355] width 1145 height 710
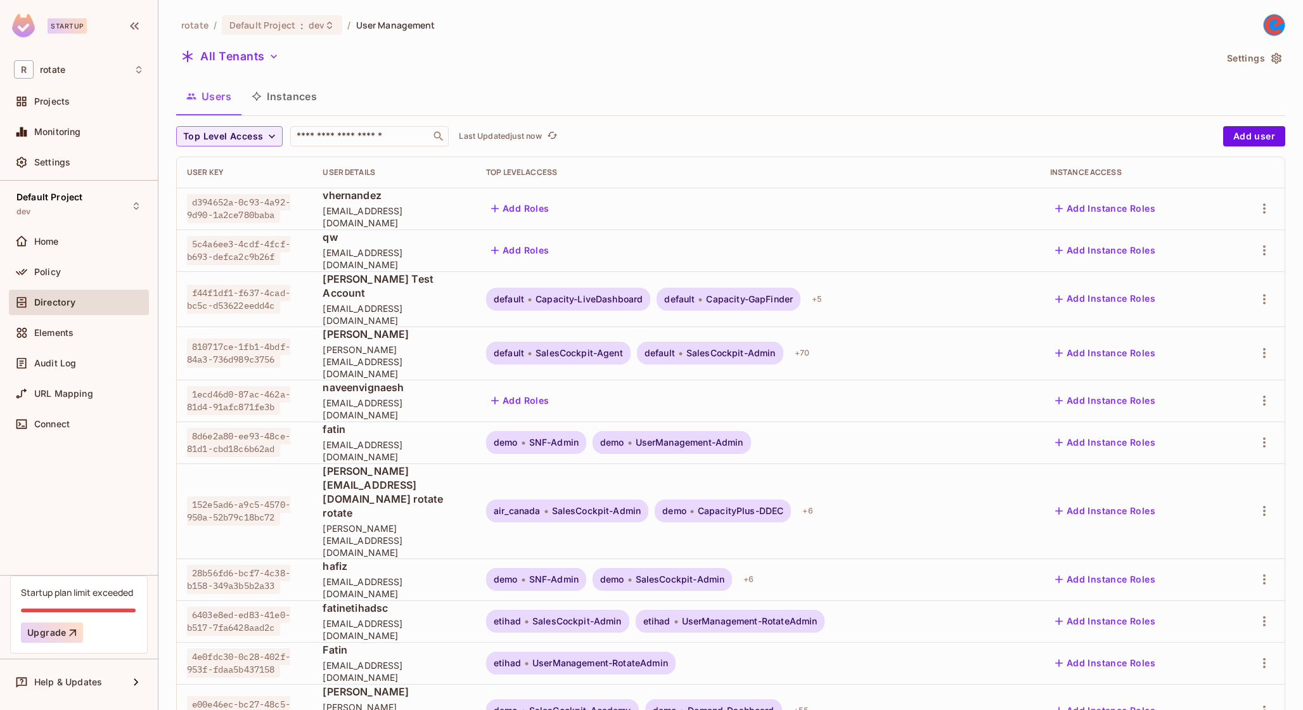
click at [347, 146] on div "Top Level Access ​ Last Updated just now Add user User Key User Details Top Lev…" at bounding box center [730, 548] width 1109 height 844
click at [352, 139] on input "text" at bounding box center [360, 136] width 133 height 13
type input "******"
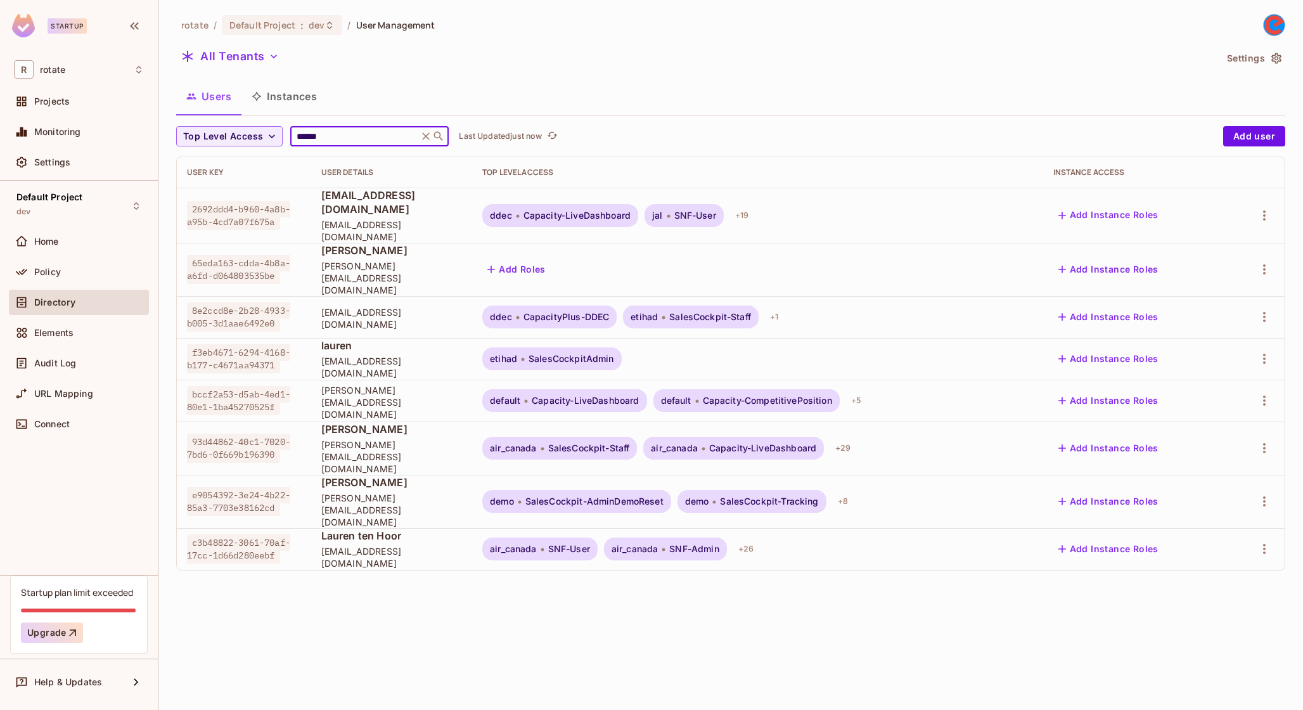
click at [468, 563] on div "rotate / Default Project : dev / User Management All Tenants Settings Users Ins…" at bounding box center [730, 355] width 1145 height 710
click at [759, 539] on div "+ 26" at bounding box center [745, 549] width 25 height 20
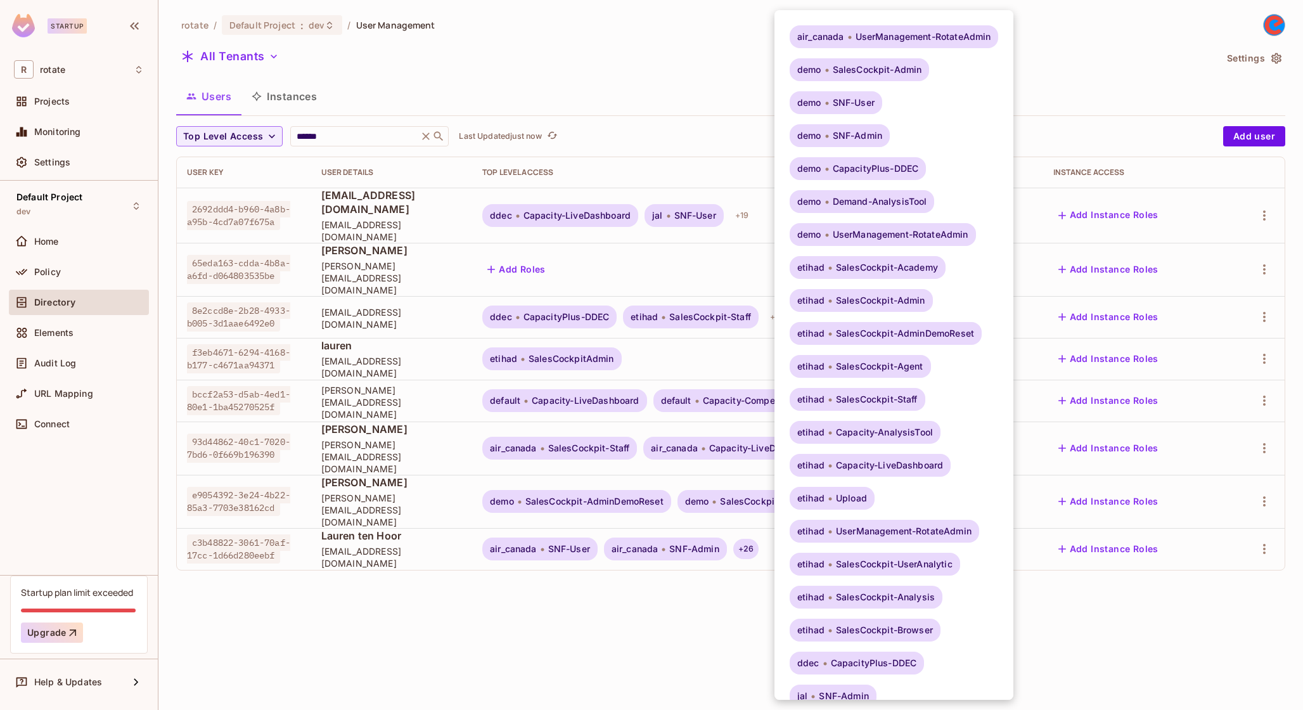
scroll to position [188, 0]
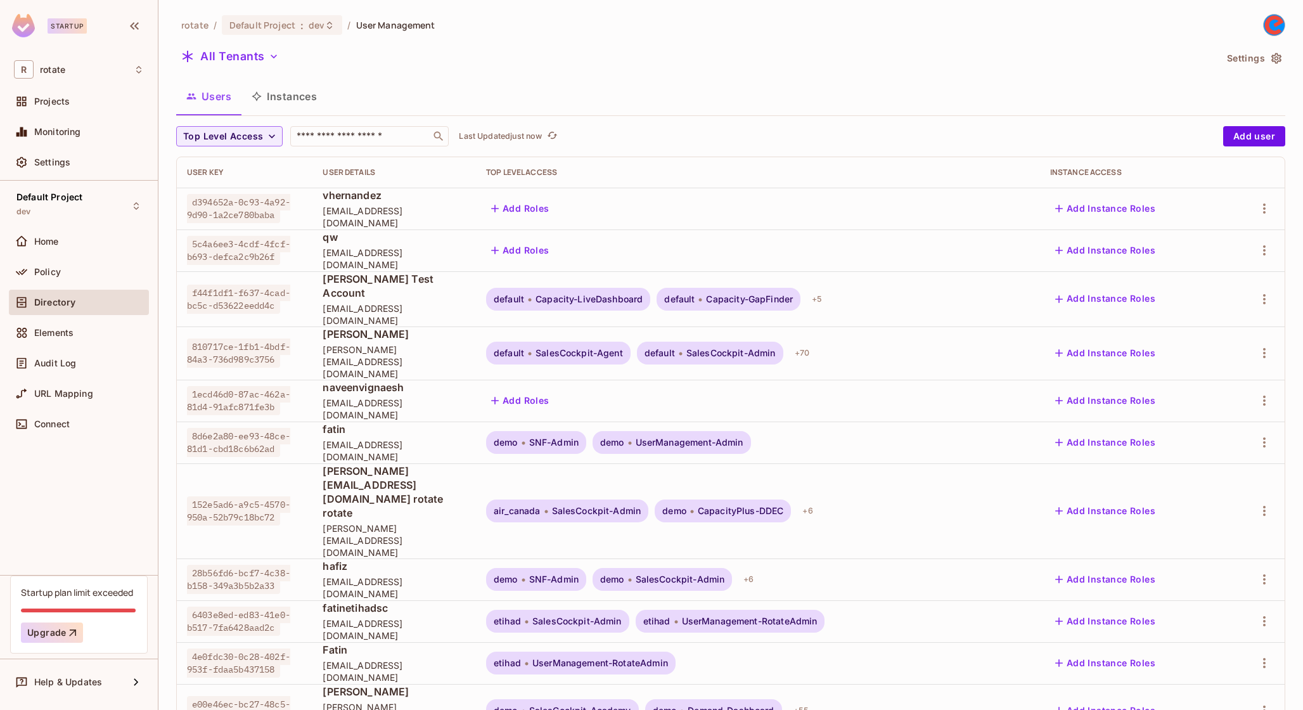
click at [334, 120] on div "rotate / Default Project : dev / User Management All Tenants Settings Users Ins…" at bounding box center [730, 497] width 1109 height 966
click at [334, 125] on div "rotate / Default Project : dev / User Management All Tenants Settings Users Ins…" at bounding box center [730, 497] width 1109 height 966
click at [337, 131] on input "text" at bounding box center [360, 136] width 133 height 13
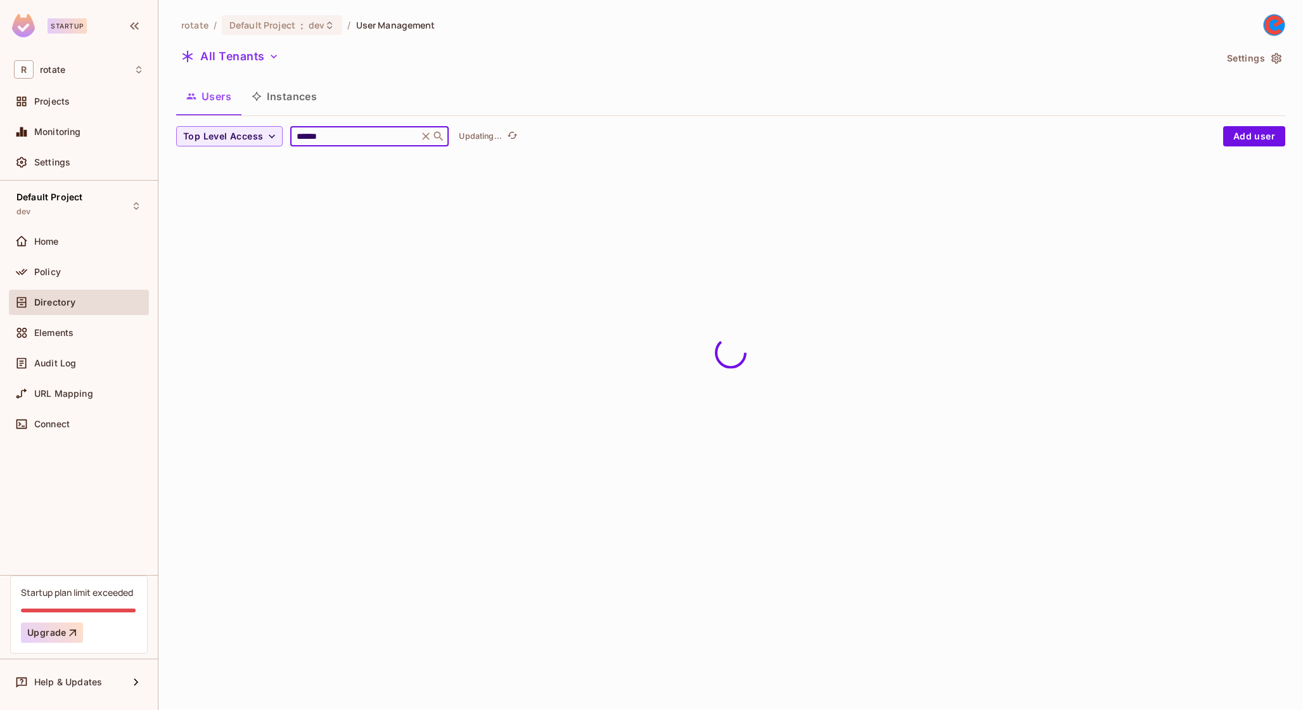
type input "**********"
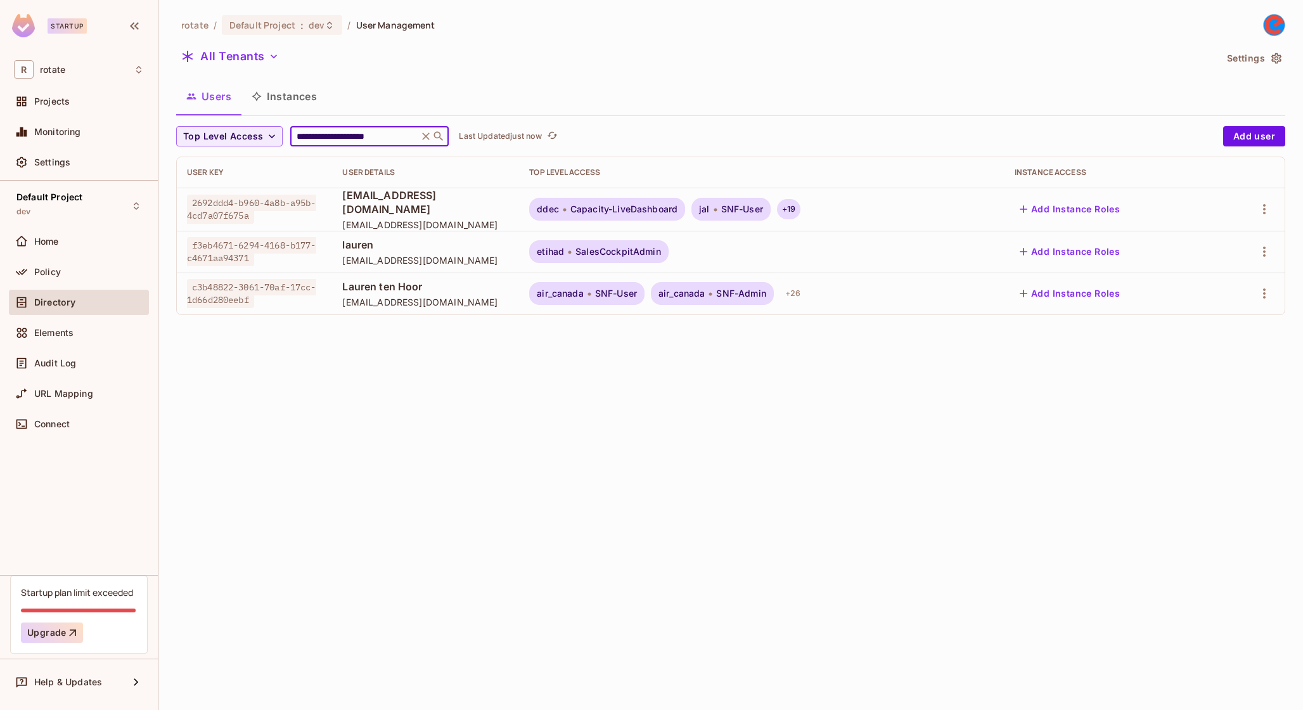
click at [801, 206] on div "+ 19" at bounding box center [788, 209] width 23 height 20
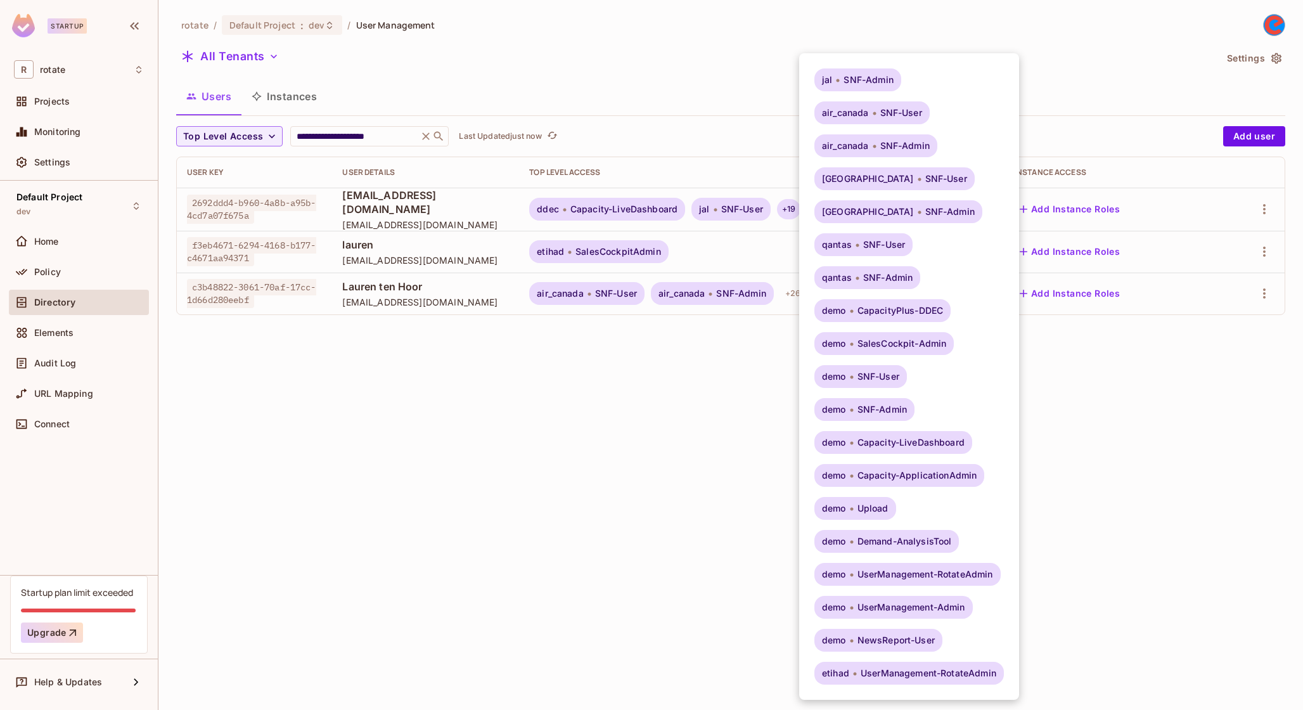
click at [645, 433] on div at bounding box center [651, 355] width 1303 height 710
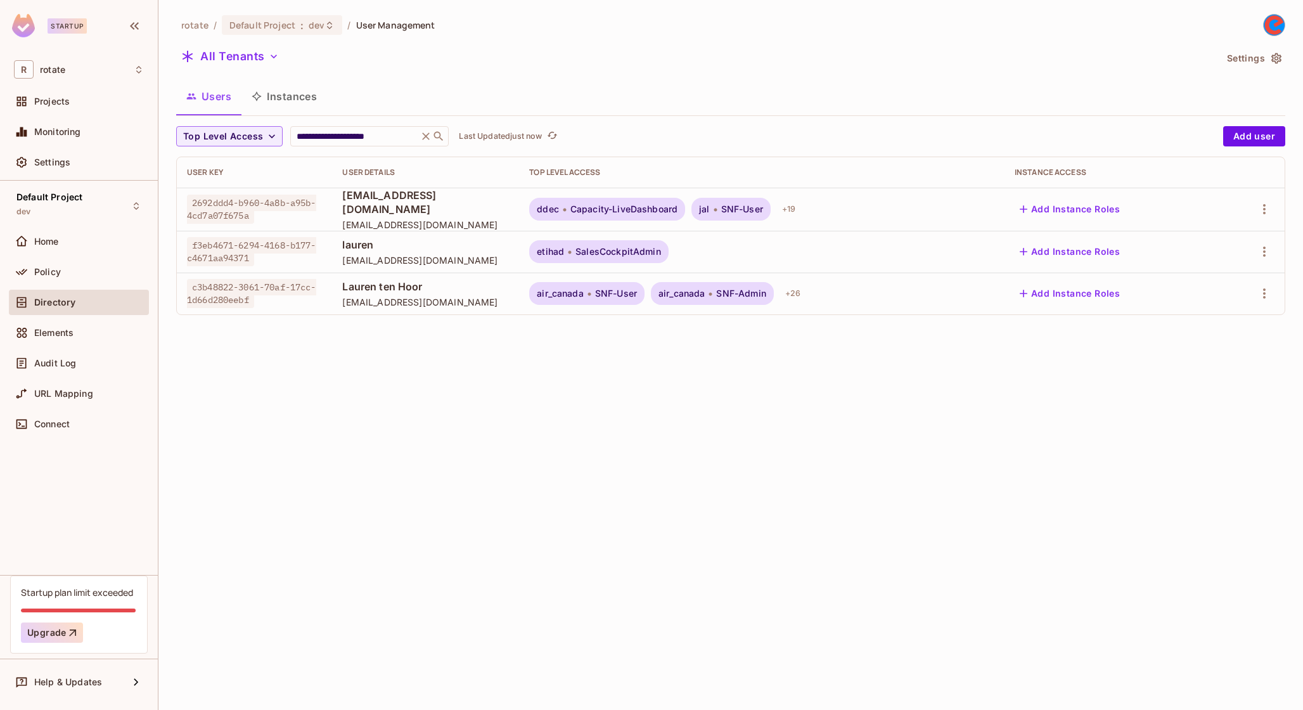
click at [695, 247] on div "etihad SalesCockpitAdmin" at bounding box center [761, 251] width 465 height 23
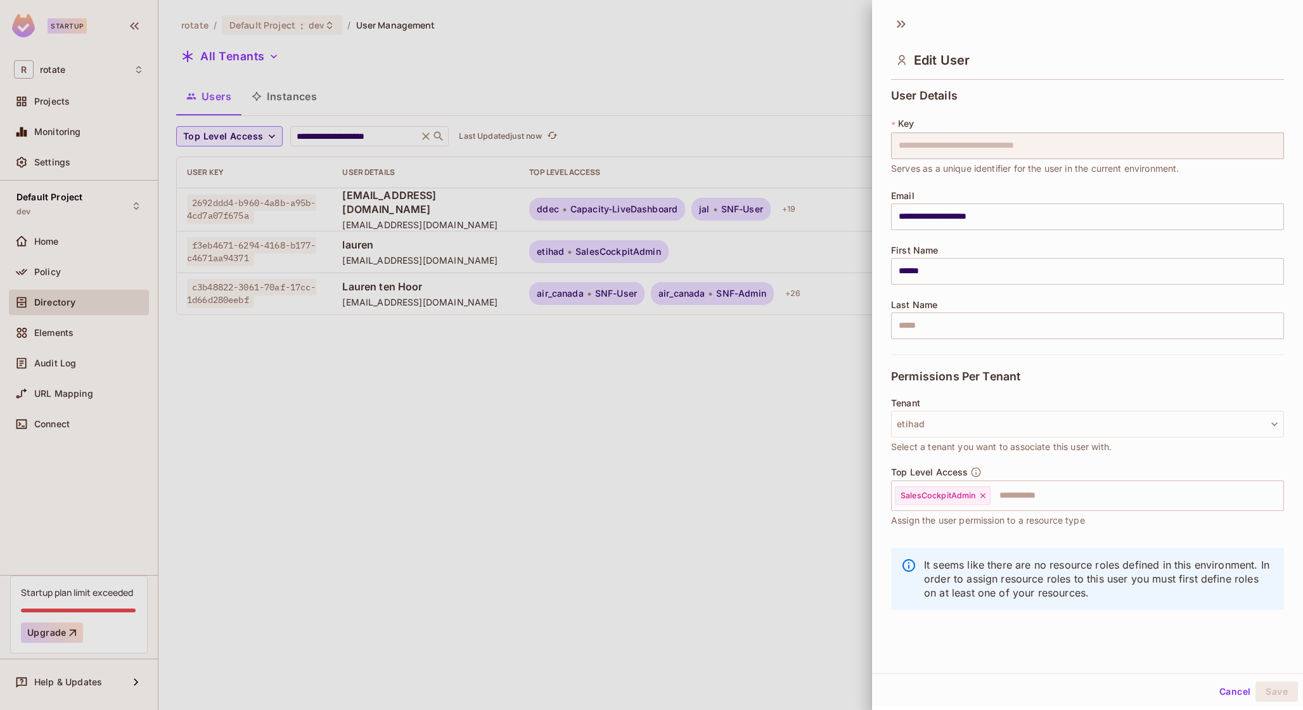
click at [591, 287] on div at bounding box center [651, 355] width 1303 height 710
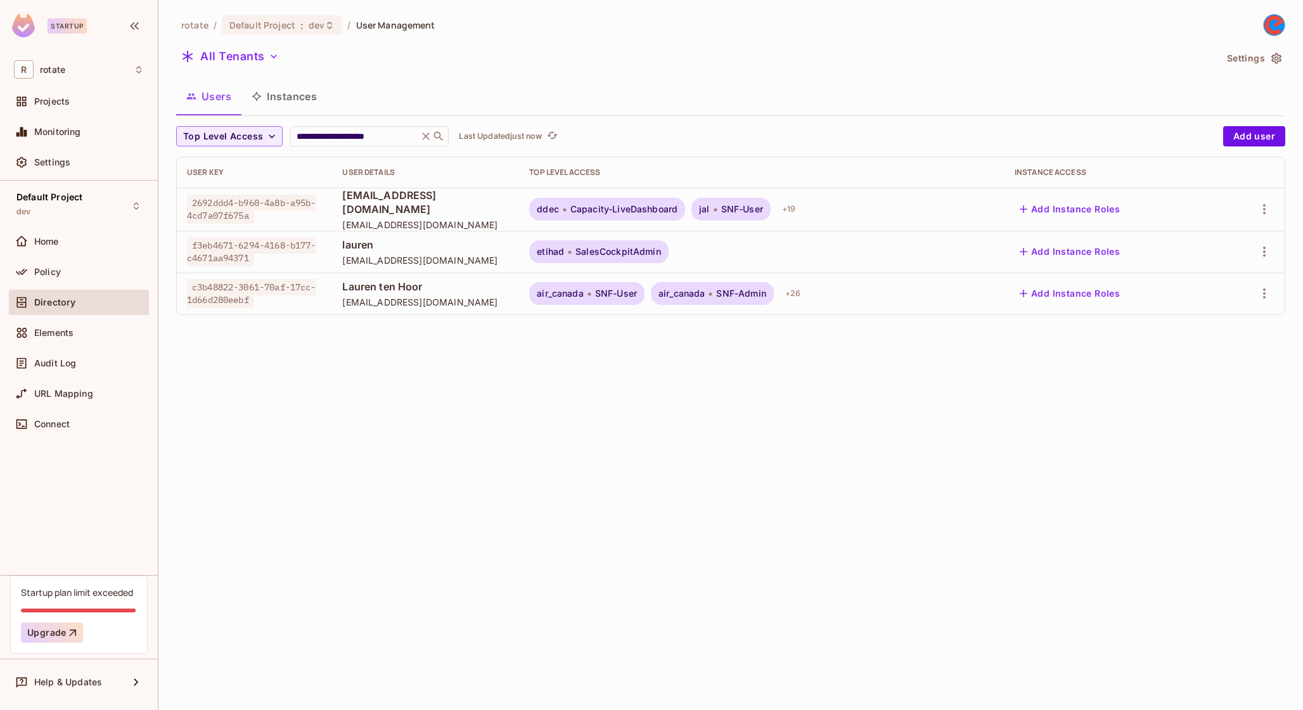
click at [655, 208] on span "Capacity-LiveDashboard" at bounding box center [623, 209] width 107 height 10
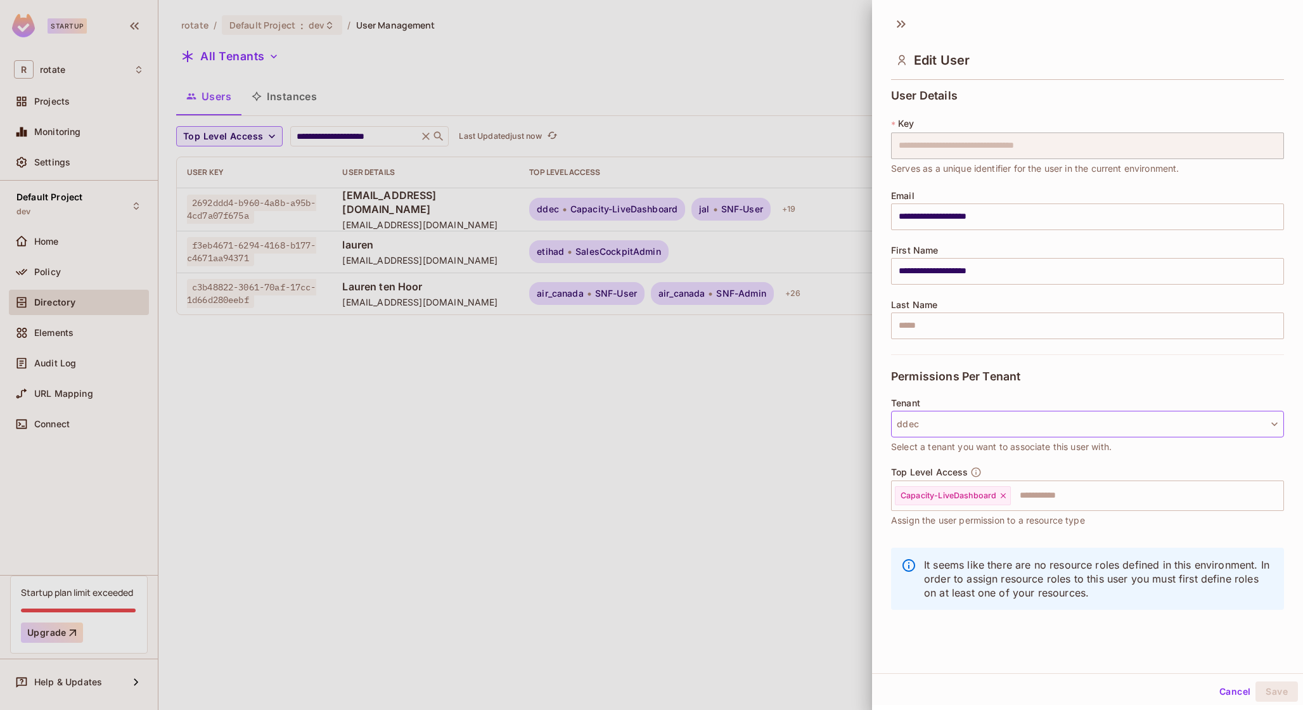
scroll to position [2, 0]
click at [654, 447] on div at bounding box center [651, 355] width 1303 height 710
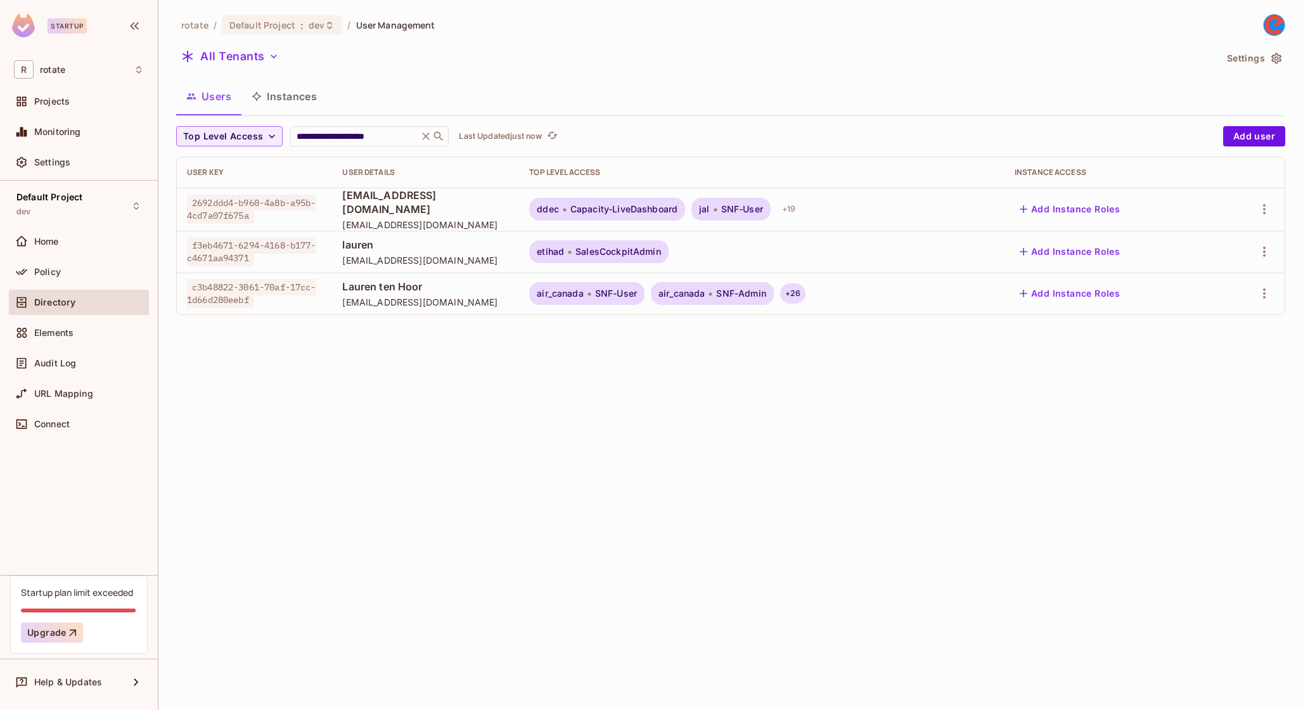
click at [806, 286] on div "+ 26" at bounding box center [792, 293] width 25 height 20
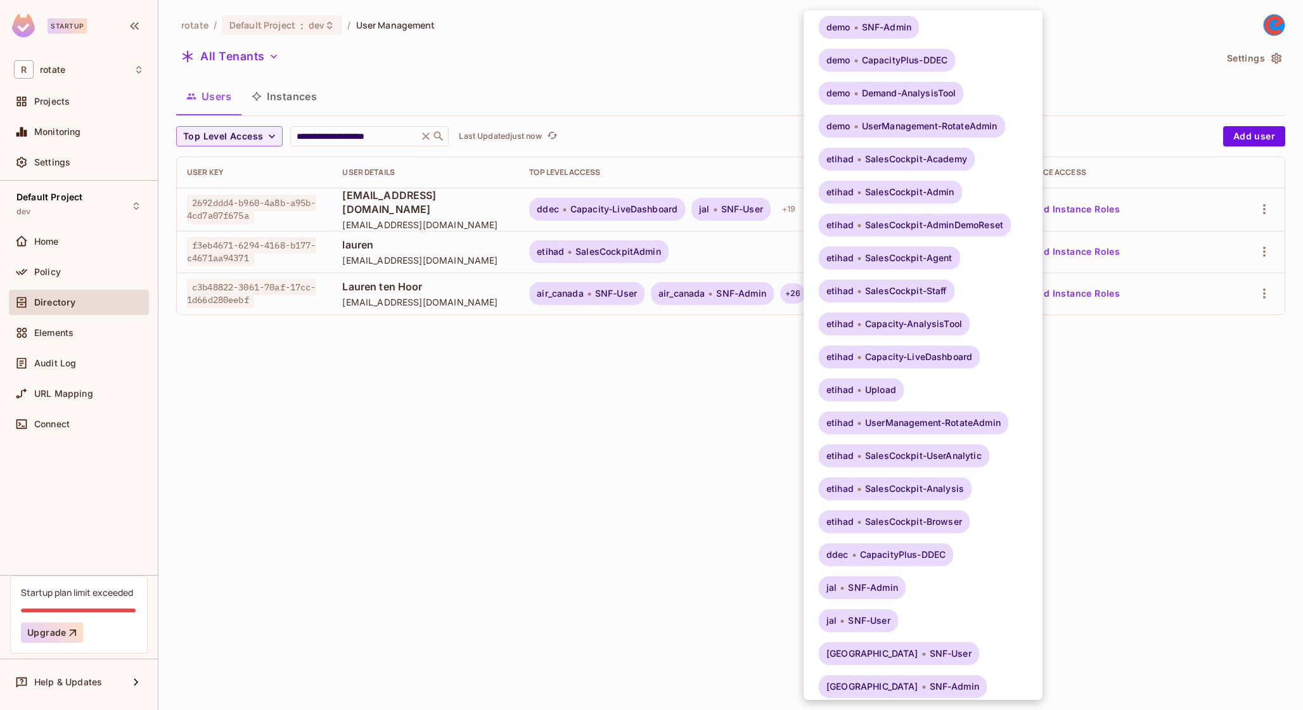
scroll to position [104, 0]
